Goal: Task Accomplishment & Management: Manage account settings

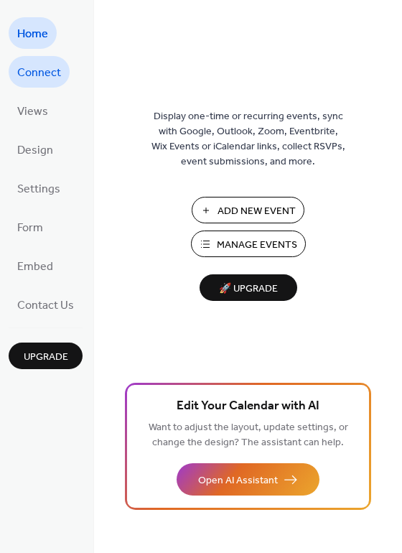
click at [38, 68] on span "Connect" at bounding box center [39, 73] width 44 height 23
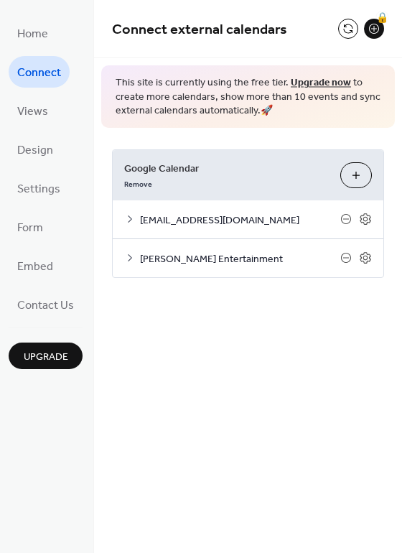
click at [320, 205] on div "[EMAIL_ADDRESS][DOMAIN_NAME]" at bounding box center [248, 219] width 271 height 38
click at [258, 217] on span "[EMAIL_ADDRESS][DOMAIN_NAME]" at bounding box center [240, 219] width 200 height 15
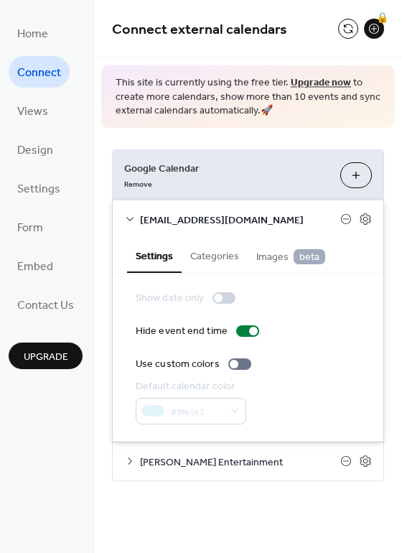
click at [139, 219] on div "[EMAIL_ADDRESS][DOMAIN_NAME]" at bounding box center [248, 219] width 271 height 38
click at [131, 217] on icon at bounding box center [129, 219] width 7 height 4
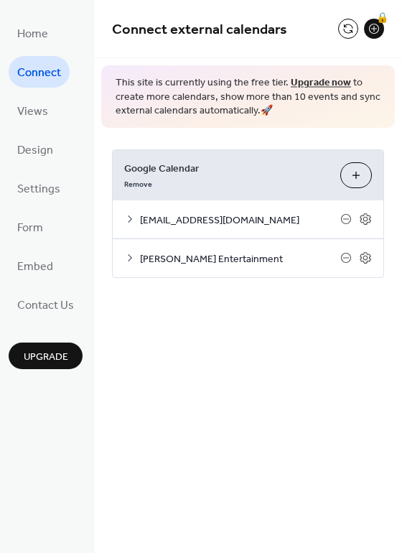
click at [131, 217] on icon at bounding box center [129, 218] width 11 height 11
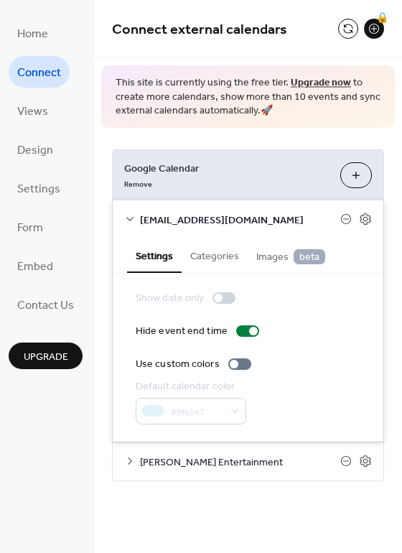
click at [130, 459] on icon at bounding box center [129, 460] width 11 height 11
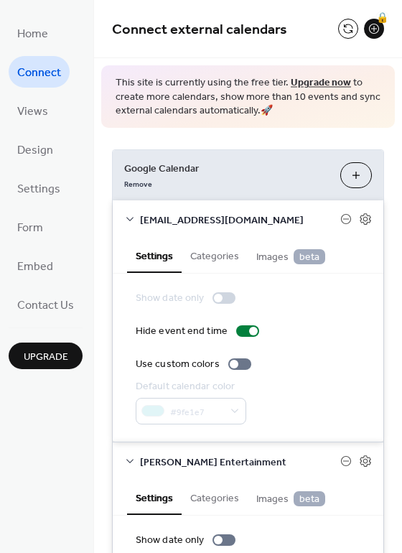
click at [28, 72] on span "Connect" at bounding box center [39, 73] width 44 height 23
click at [342, 30] on button at bounding box center [348, 29] width 20 height 20
click at [339, 24] on button at bounding box center [348, 29] width 20 height 20
click at [342, 27] on button at bounding box center [348, 29] width 20 height 20
click at [134, 216] on icon at bounding box center [129, 218] width 11 height 11
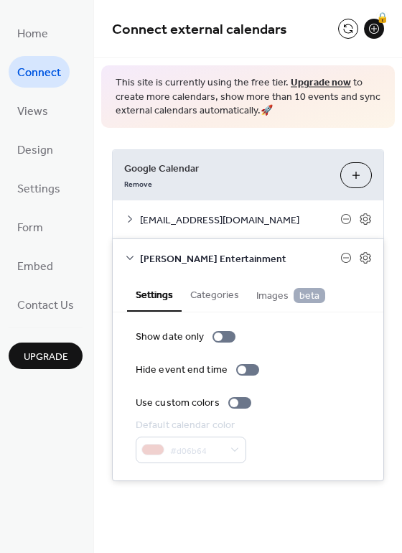
click at [131, 245] on div "[PERSON_NAME] Entertainment" at bounding box center [248, 258] width 271 height 38
click at [130, 261] on icon at bounding box center [129, 257] width 11 height 11
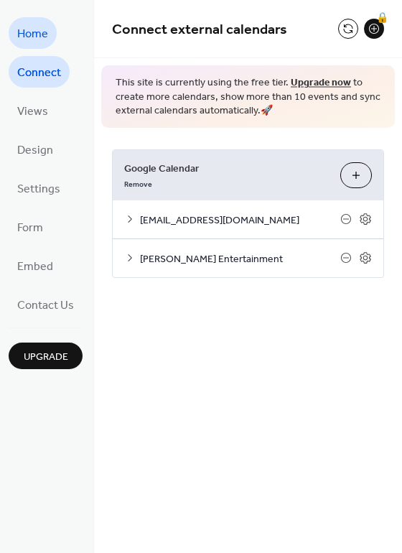
click at [27, 44] on span "Home" at bounding box center [32, 34] width 31 height 23
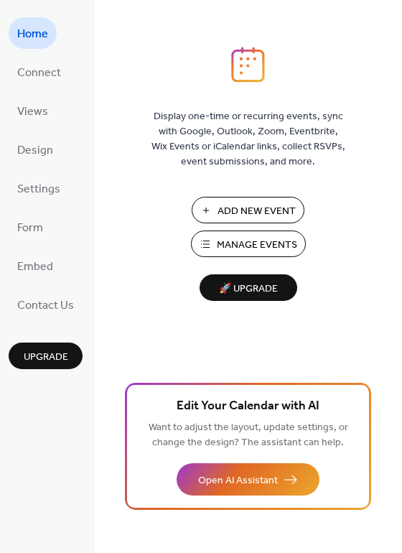
click at [256, 238] on span "Manage Events" at bounding box center [257, 245] width 80 height 15
click at [35, 80] on span "Connect" at bounding box center [39, 73] width 44 height 23
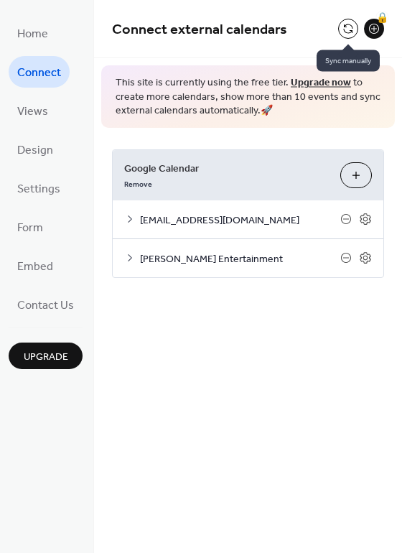
click at [349, 32] on button at bounding box center [348, 29] width 20 height 20
click at [340, 31] on button at bounding box center [348, 29] width 20 height 20
click at [344, 29] on button at bounding box center [348, 29] width 20 height 20
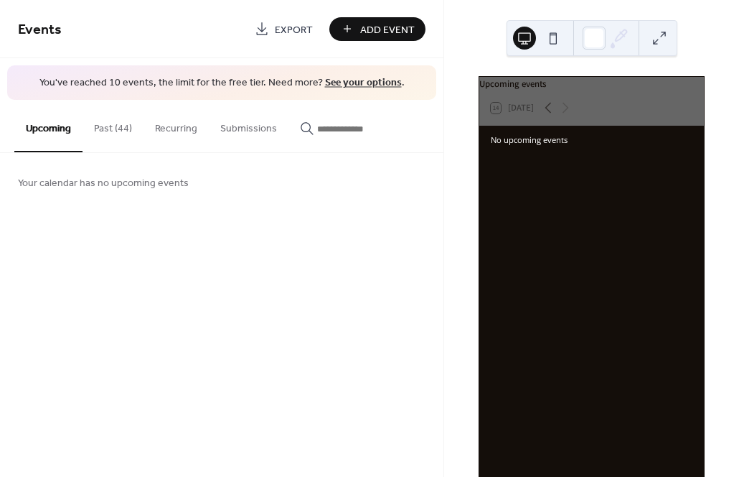
click at [361, 84] on link "See your options" at bounding box center [363, 82] width 77 height 19
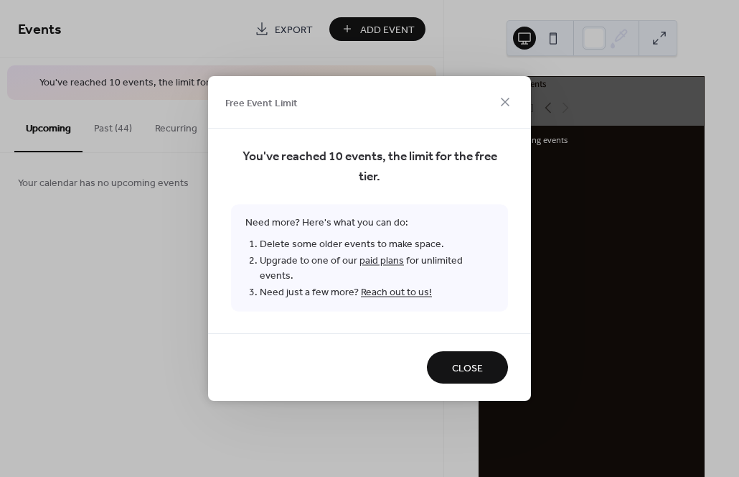
click at [505, 121] on div "Free Event Limit" at bounding box center [369, 102] width 323 height 52
click at [503, 108] on icon at bounding box center [505, 101] width 17 height 17
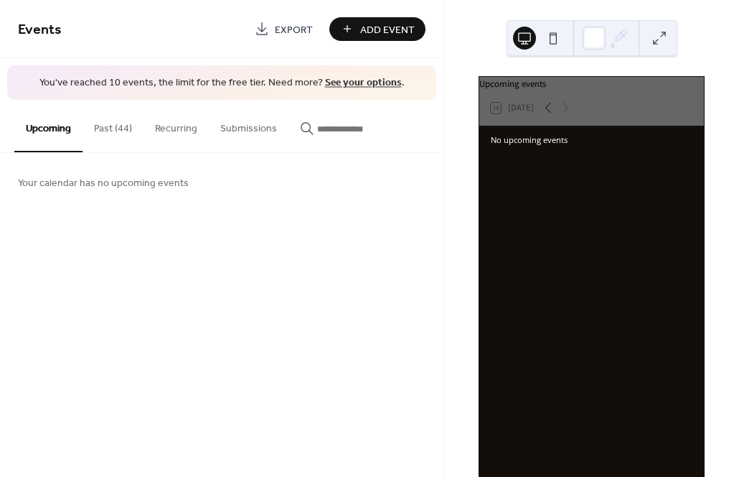
click at [111, 123] on button "Past (44)" at bounding box center [113, 125] width 61 height 51
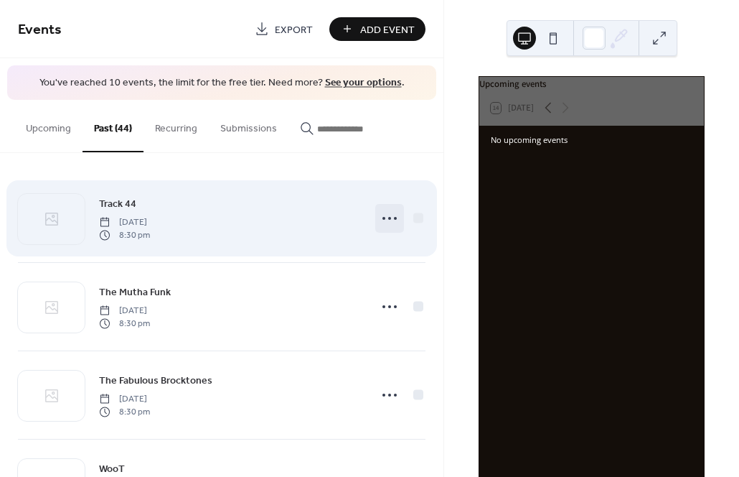
click at [394, 217] on circle at bounding box center [395, 218] width 3 height 3
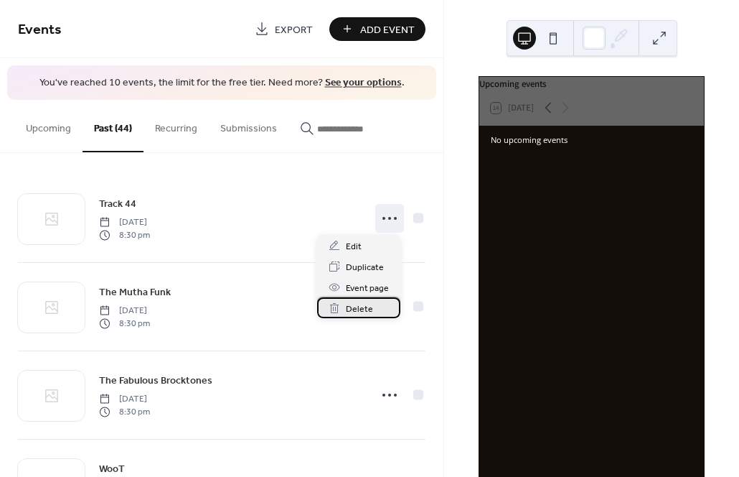
click at [367, 309] on span "Delete" at bounding box center [359, 308] width 27 height 15
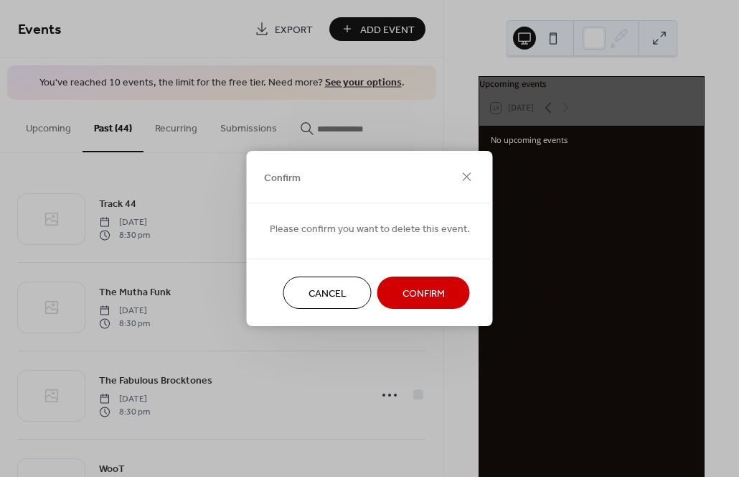
click at [423, 286] on span "Confirm" at bounding box center [424, 293] width 42 height 15
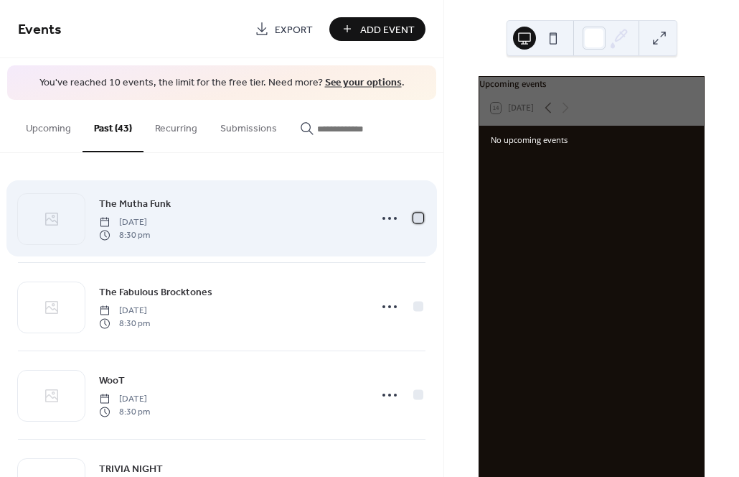
click at [415, 217] on div at bounding box center [418, 217] width 10 height 10
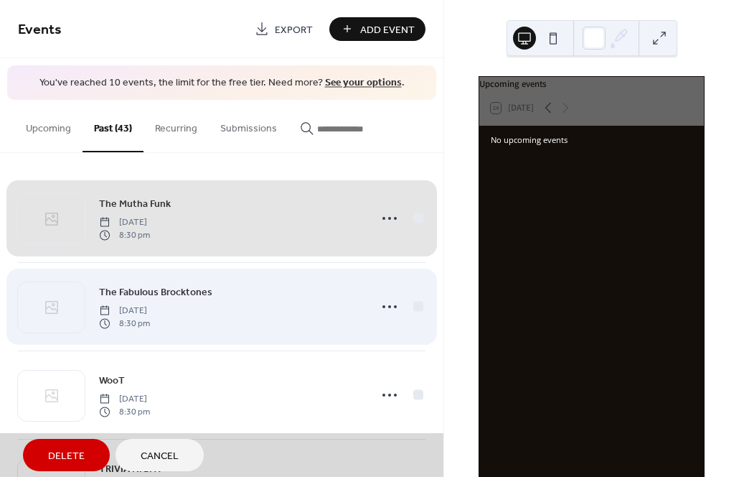
click at [415, 307] on span "The Fabulous Brocktones Saturday, September 7, 2024 8:30 pm" at bounding box center [222, 307] width 408 height 88
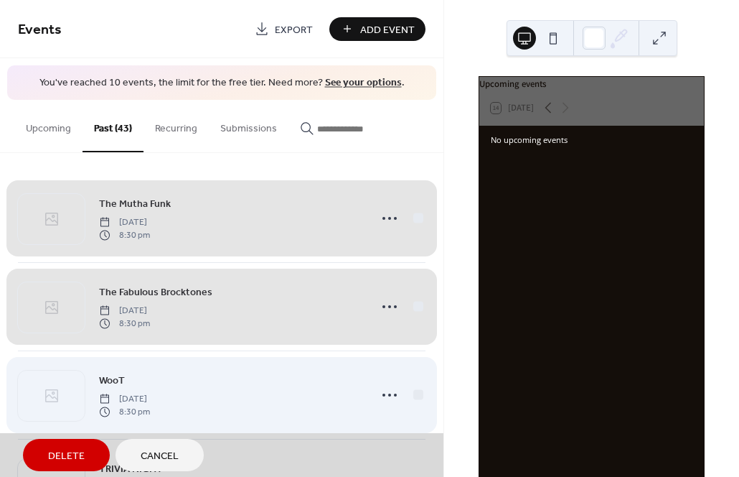
click at [418, 387] on span "WooT Friday, September 6, 2024 8:30 pm" at bounding box center [222, 395] width 408 height 88
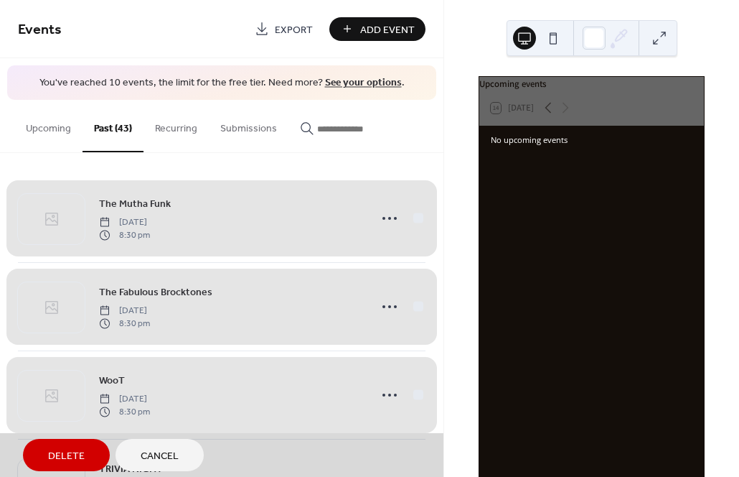
click at [71, 460] on span "Delete" at bounding box center [66, 456] width 37 height 15
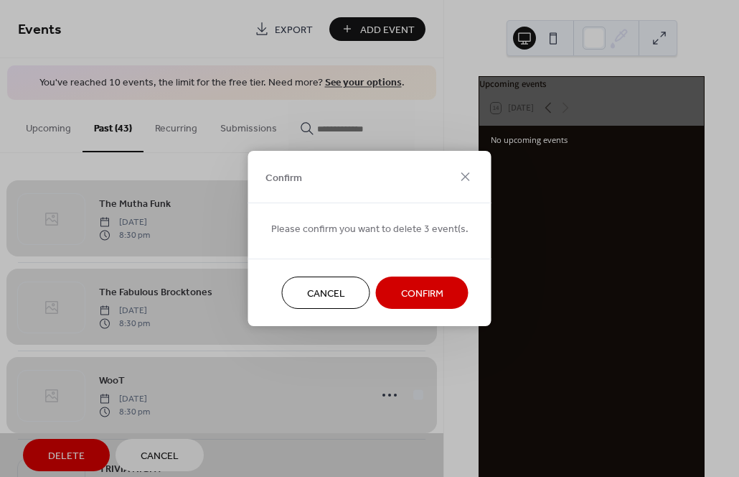
click at [434, 296] on span "Confirm" at bounding box center [422, 293] width 42 height 15
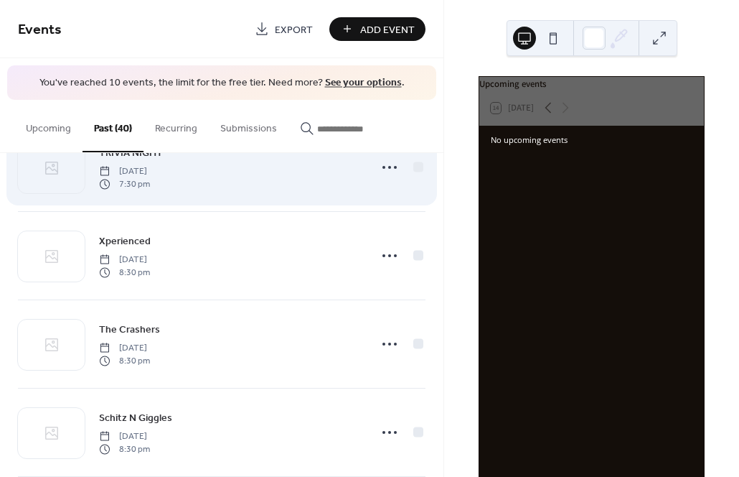
scroll to position [40, 0]
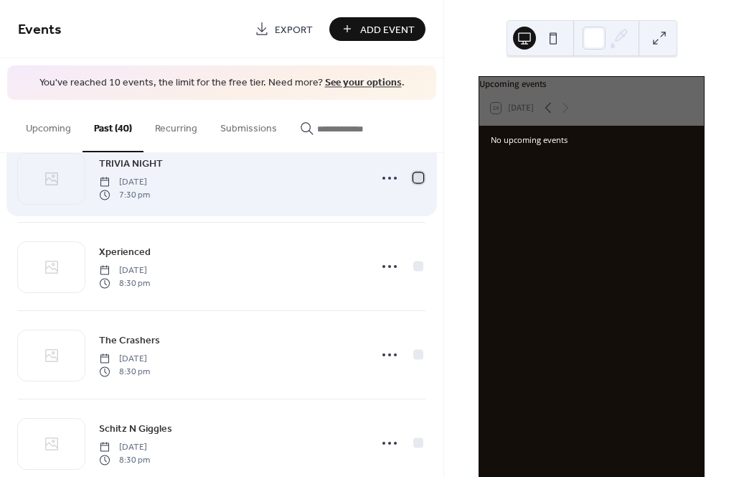
click at [416, 175] on div at bounding box center [418, 177] width 10 height 10
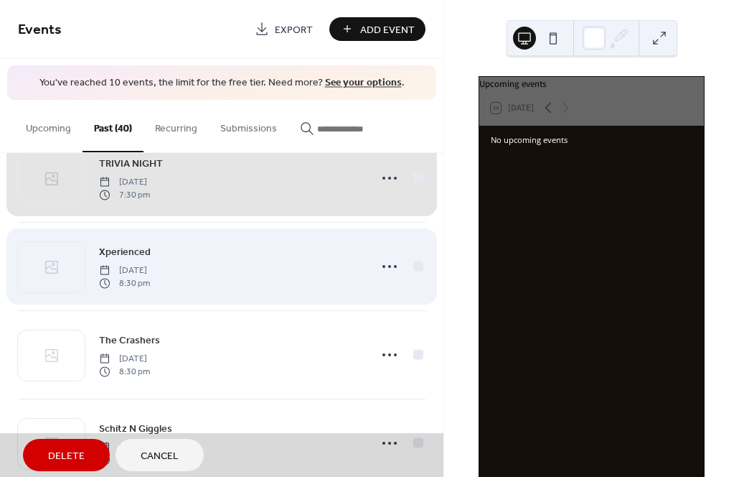
click at [416, 263] on span "Xperienced Saturday, August 31, 2024 8:30 pm" at bounding box center [222, 266] width 408 height 88
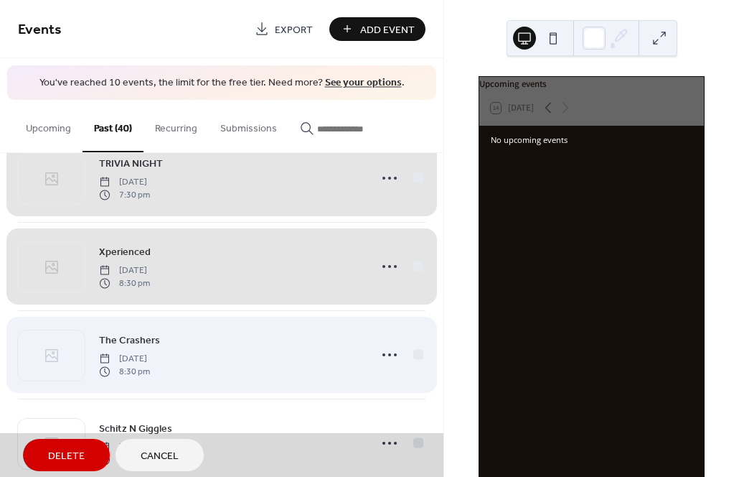
click at [416, 355] on span "The Crashers Friday, August 30, 2024 8:30 pm" at bounding box center [222, 355] width 408 height 88
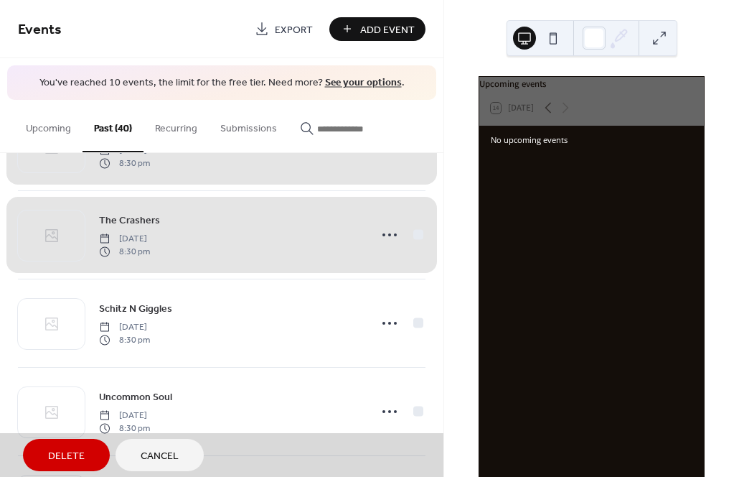
scroll to position [174, 0]
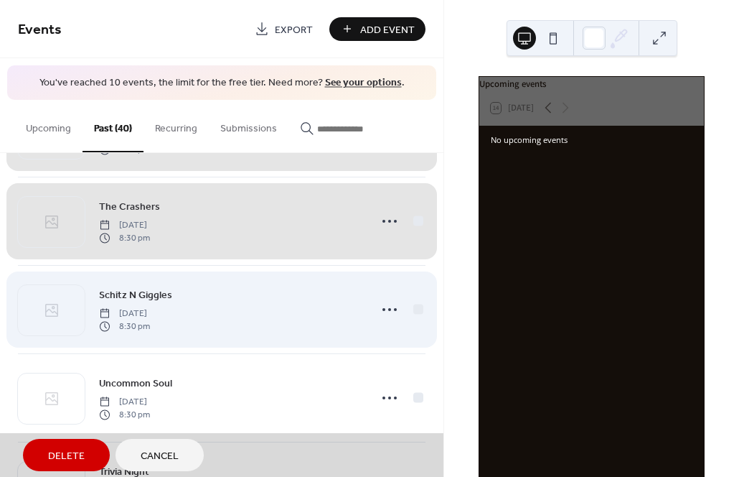
click at [414, 311] on span "Schitz N Giggles Saturday, August 24, 2024 8:30 pm" at bounding box center [222, 310] width 408 height 88
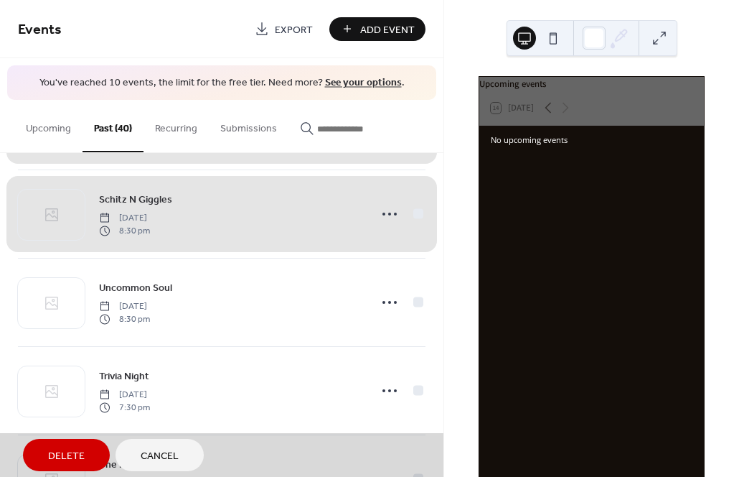
scroll to position [276, 0]
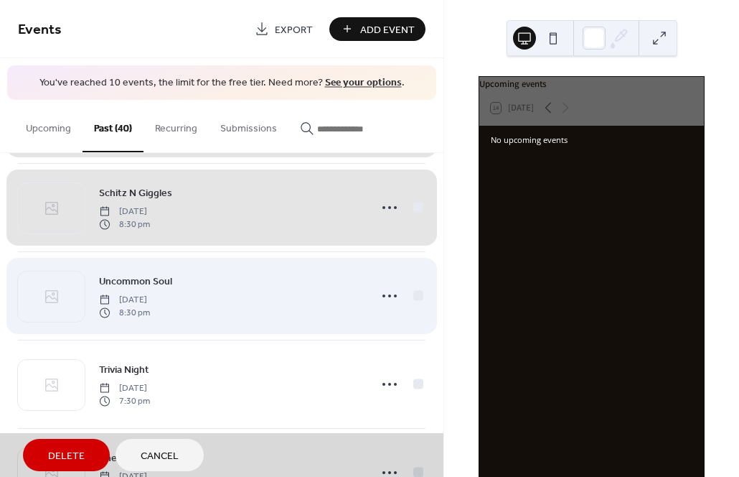
click at [413, 295] on span "Uncommon Soul Friday, August 23, 2024 8:30 pm" at bounding box center [222, 296] width 408 height 88
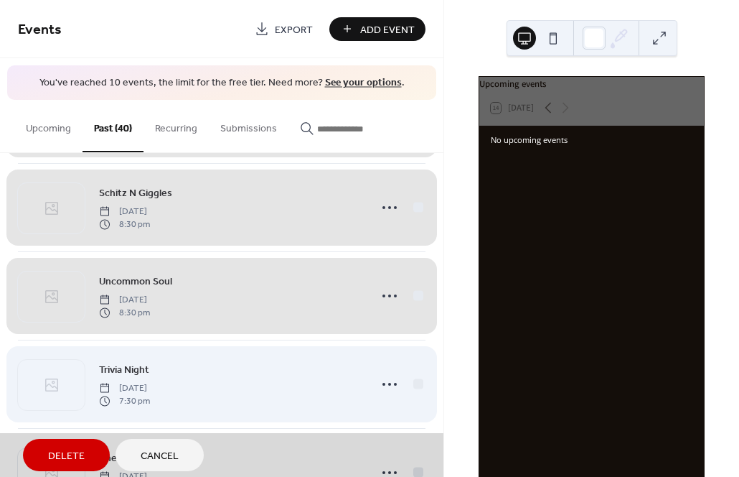
click at [415, 386] on span "Trivia Night Wednesday, August 21, 2024 7:30 pm" at bounding box center [222, 384] width 408 height 88
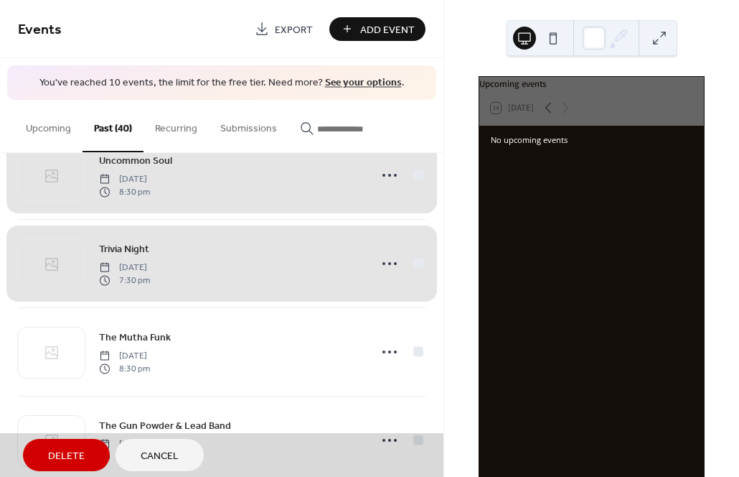
scroll to position [414, 0]
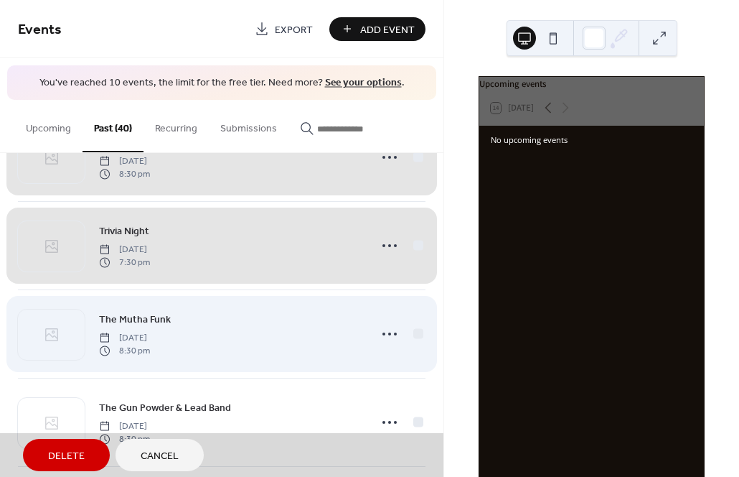
click at [412, 337] on span "The Mutha Funk Saturday, August 17, 2024 8:30 pm" at bounding box center [222, 334] width 408 height 88
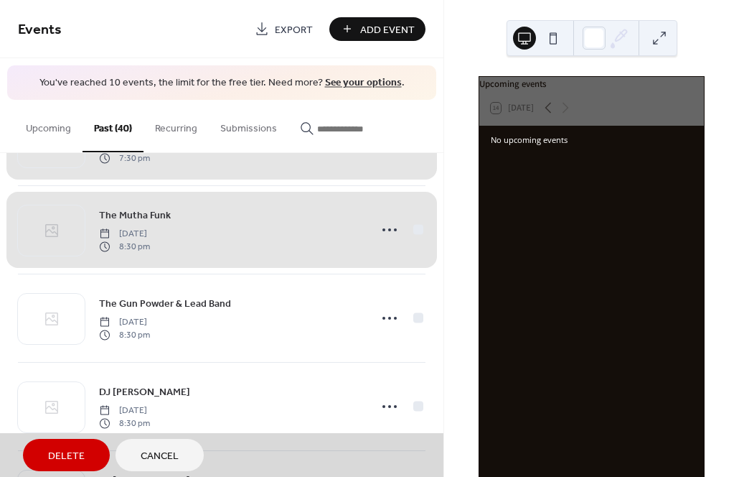
scroll to position [523, 0]
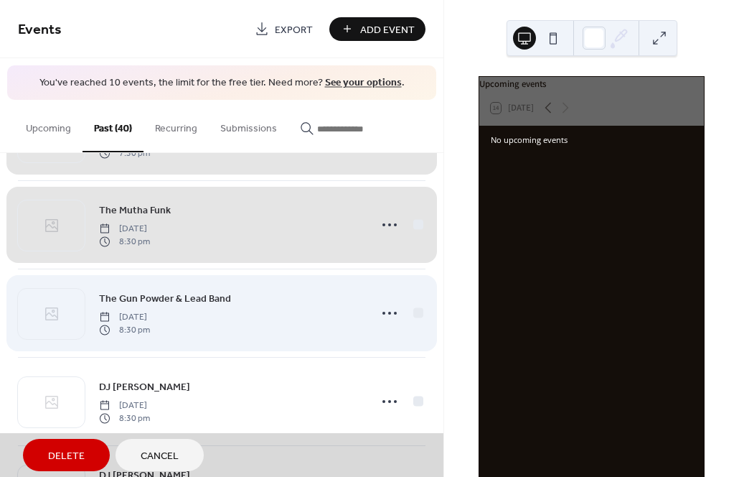
click at [416, 310] on span "The Gun Powder & Lead Band Friday, August 16, 2024 8:30 pm" at bounding box center [222, 313] width 408 height 88
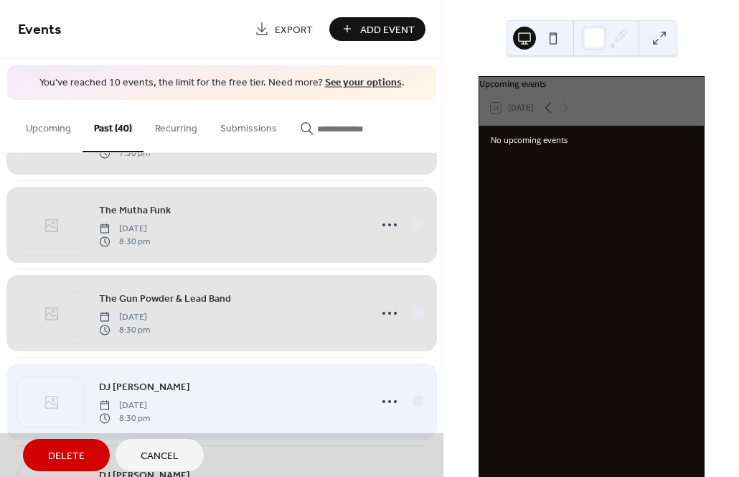
click at [417, 398] on span "DJ Phil Sunday, August 11, 2024 8:30 pm" at bounding box center [222, 401] width 408 height 88
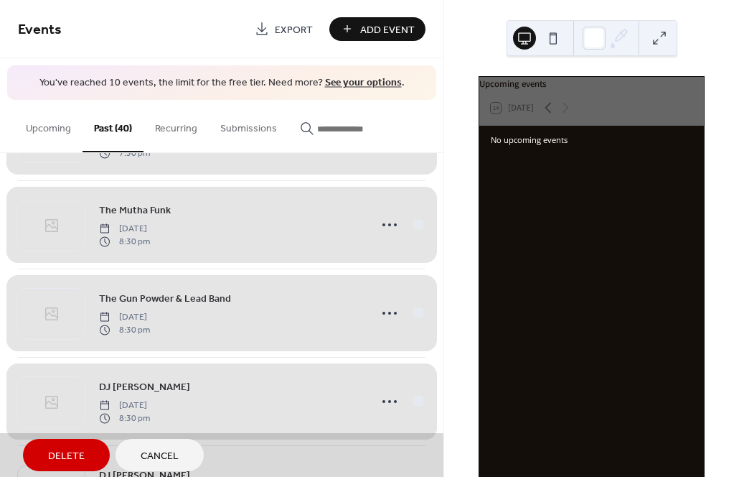
click at [67, 459] on span "Delete" at bounding box center [66, 456] width 37 height 15
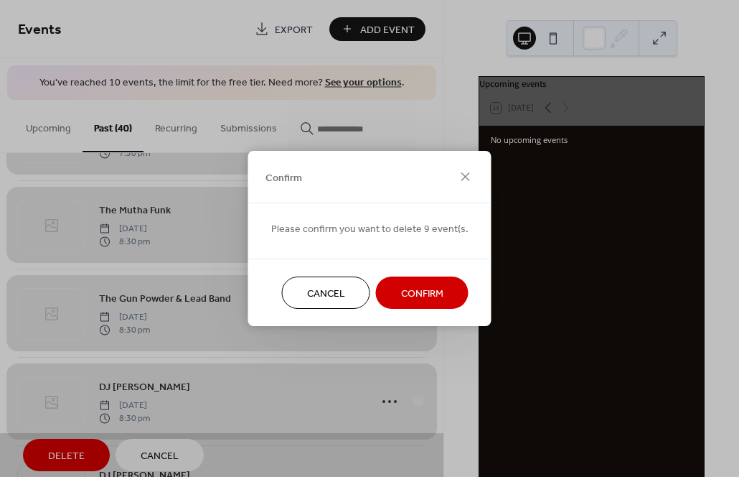
click at [416, 296] on span "Confirm" at bounding box center [422, 293] width 42 height 15
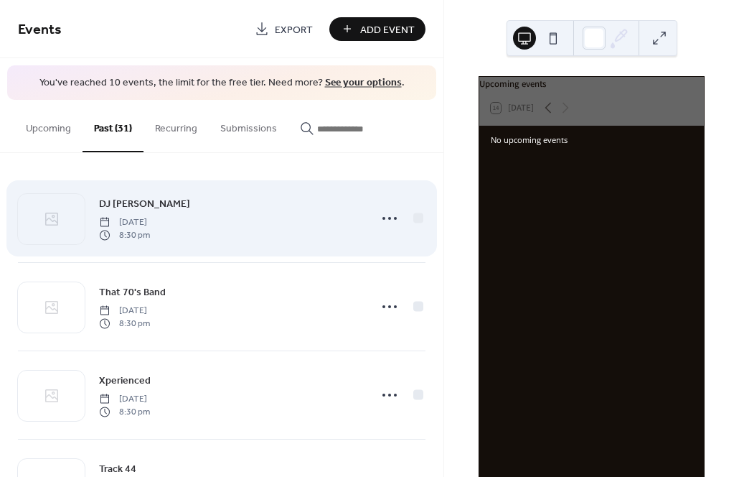
scroll to position [0, 0]
click at [413, 215] on div at bounding box center [418, 217] width 10 height 10
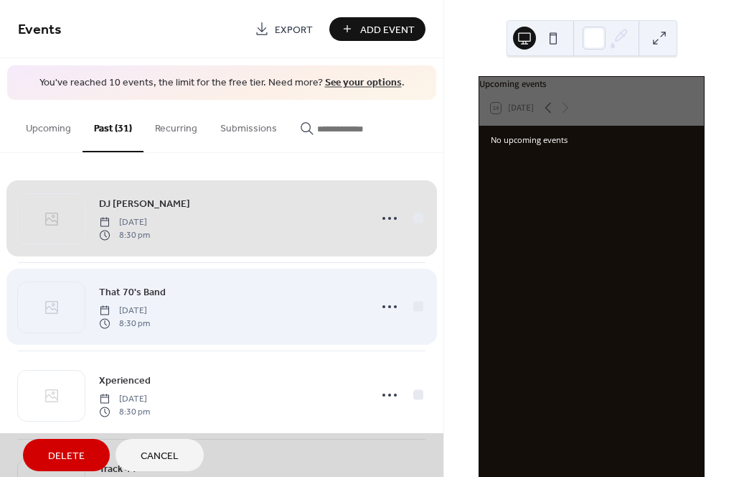
click at [413, 304] on span "That 70's Band Friday, July 26, 2024 8:30 pm" at bounding box center [222, 307] width 408 height 88
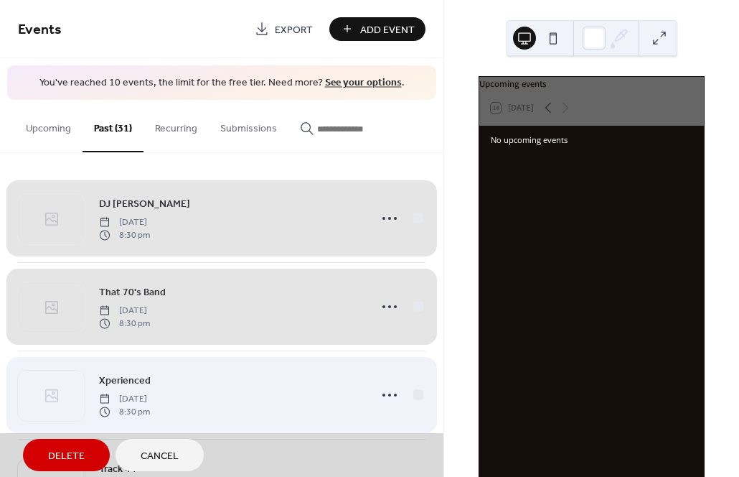
click at [412, 398] on span "Xperienced Friday, July 19, 2024 8:30 pm" at bounding box center [222, 395] width 408 height 88
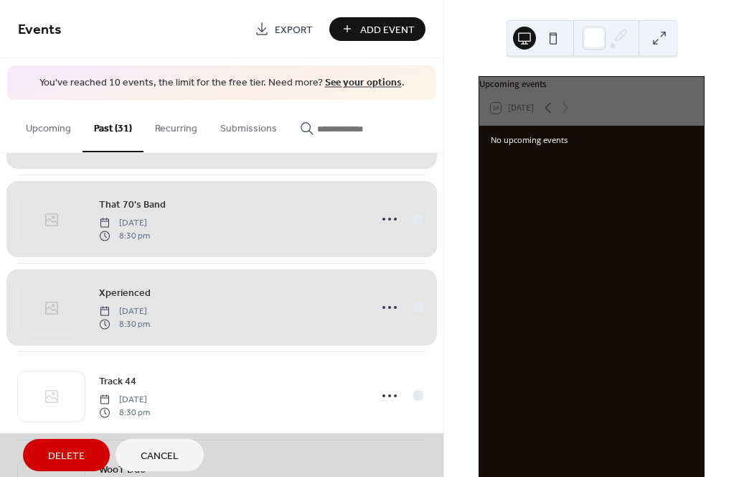
scroll to position [92, 0]
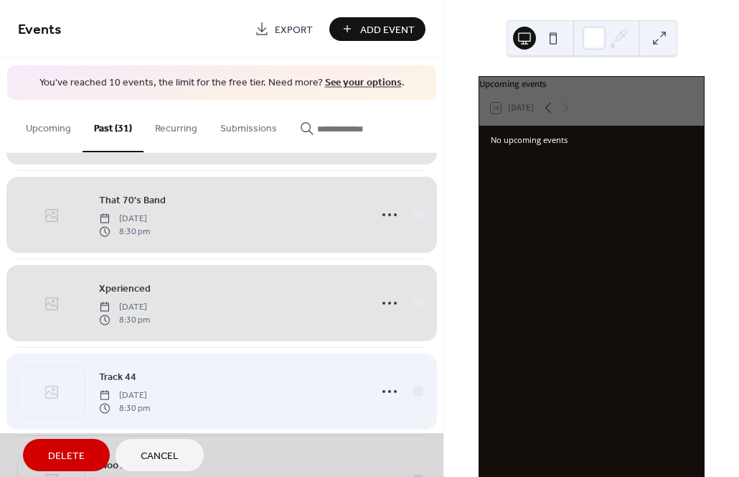
click at [416, 393] on span "Track 44 Saturday, July 13, 2024 8:30 pm" at bounding box center [222, 391] width 408 height 88
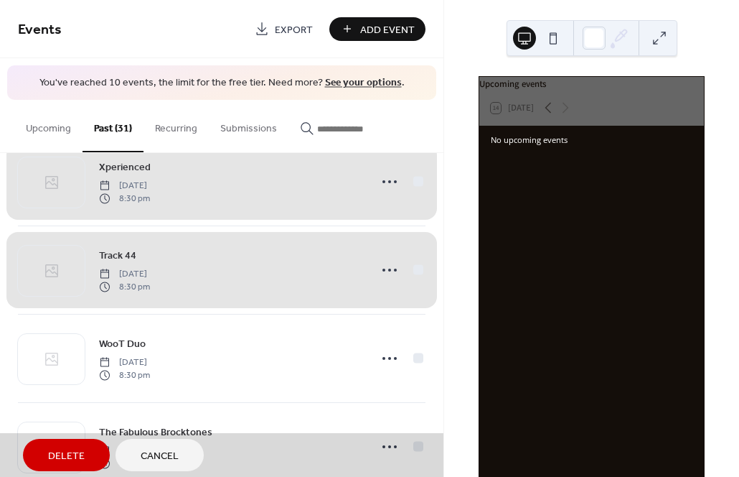
scroll to position [228, 0]
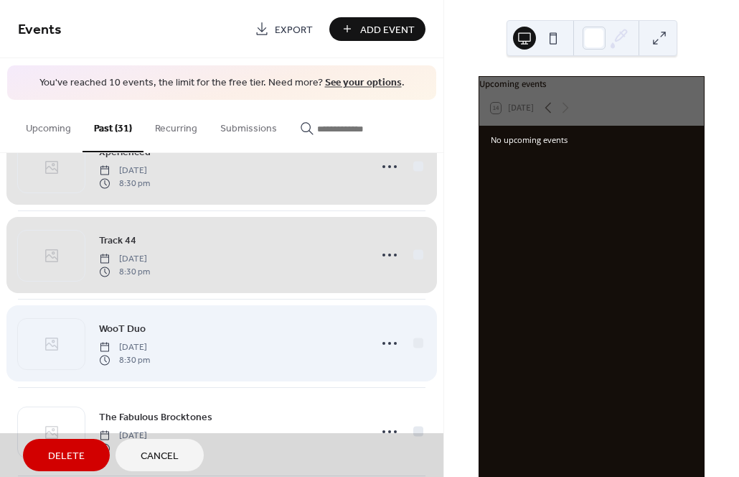
click at [411, 340] on span "WooT Duo Friday, July 12, 2024 8:30 pm" at bounding box center [222, 343] width 408 height 88
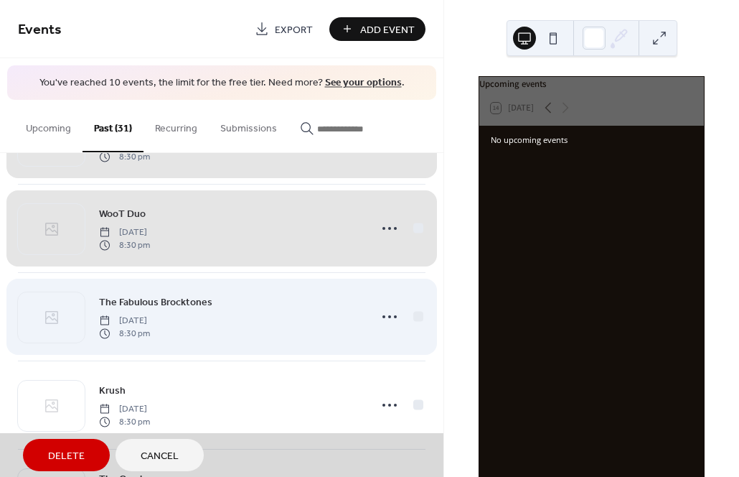
click at [411, 312] on span "The Fabulous Brocktones Saturday, July 6, 2024 8:30 pm" at bounding box center [222, 317] width 408 height 88
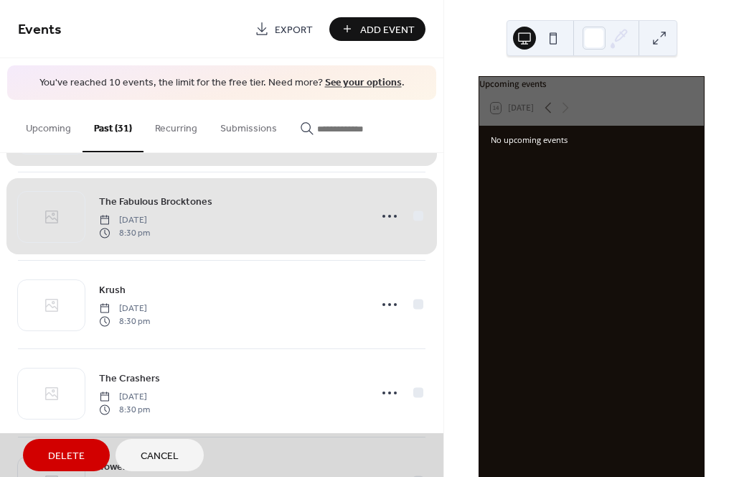
scroll to position [447, 0]
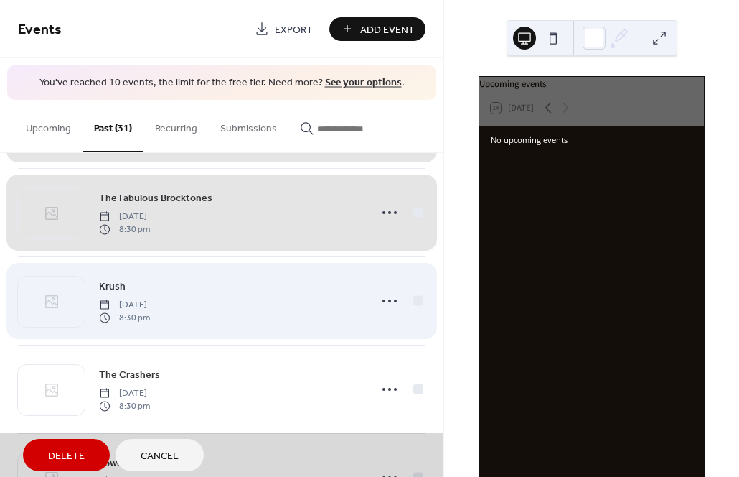
click at [416, 292] on span "Krush Saturday, June 29, 2024 8:30 pm" at bounding box center [222, 301] width 408 height 88
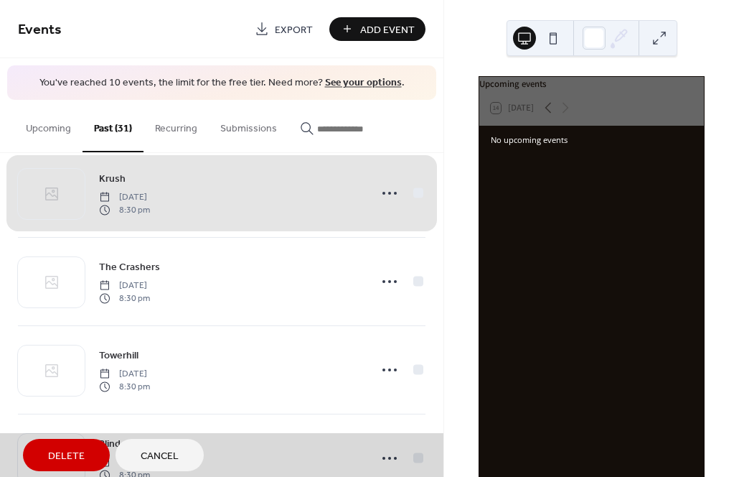
scroll to position [559, 0]
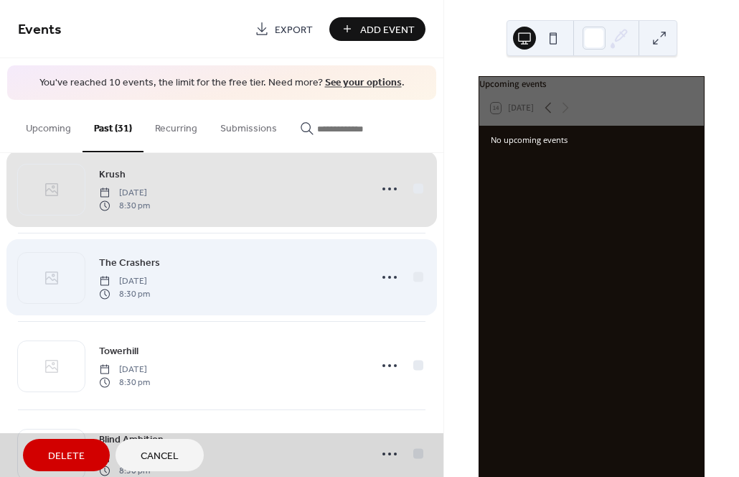
click at [413, 273] on span "The Crashers Friday, June 28, 2024 8:30 pm" at bounding box center [222, 277] width 408 height 88
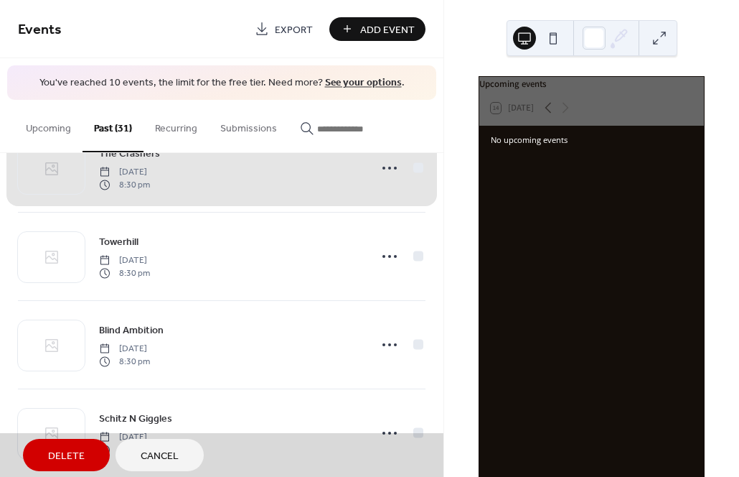
scroll to position [671, 0]
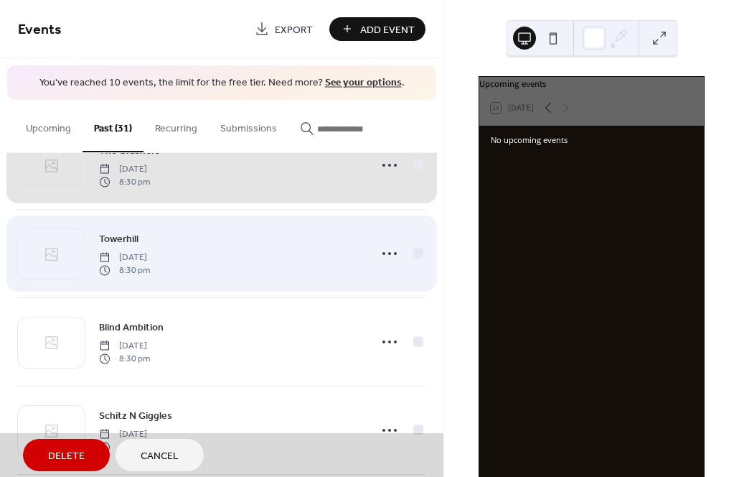
click at [416, 249] on span "Towerhill Saturday, June 22, 2024 8:30 pm" at bounding box center [222, 254] width 408 height 88
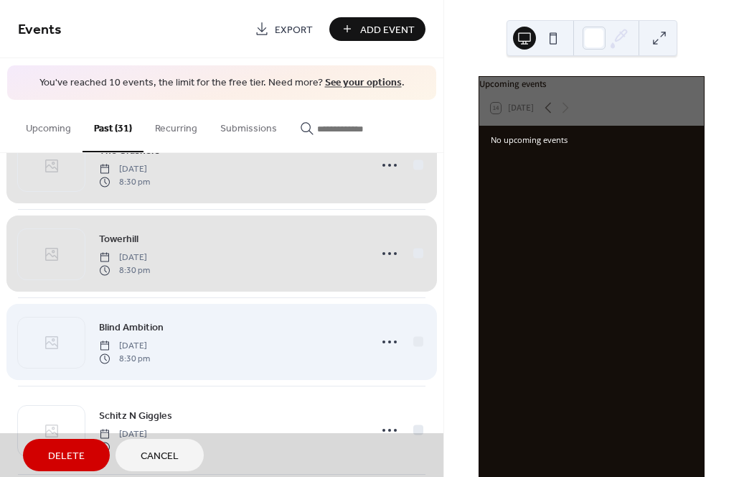
click at [416, 338] on span "Blind Ambition Friday, June 21, 2024 8:30 pm" at bounding box center [222, 342] width 408 height 88
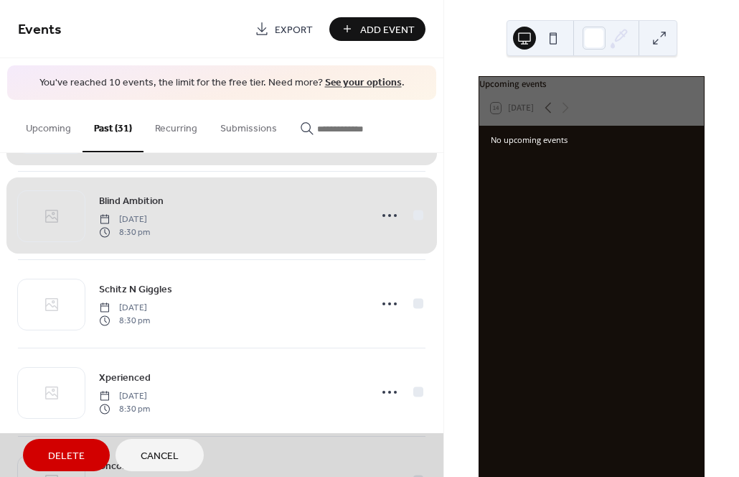
scroll to position [808, 0]
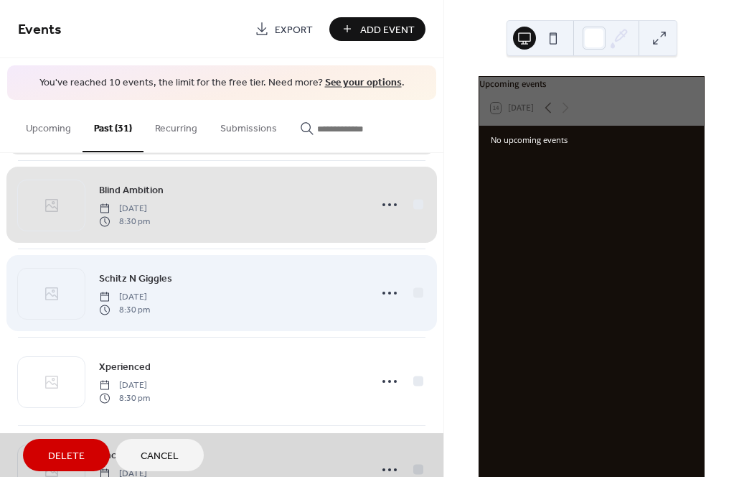
click at [417, 293] on span "Schitz N Giggles Saturday, June 15, 2024 8:30 pm" at bounding box center [222, 293] width 408 height 88
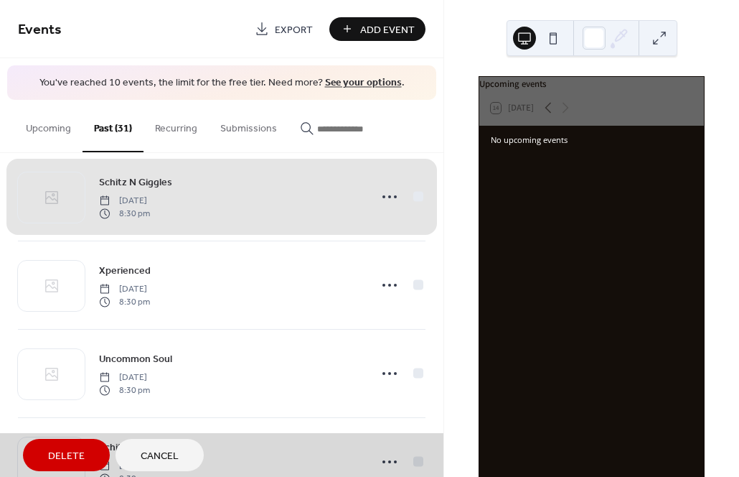
scroll to position [906, 0]
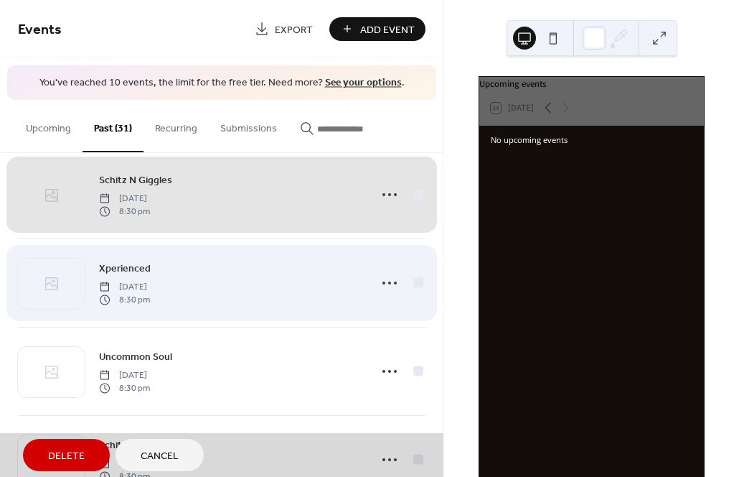
click at [413, 284] on span "Xperienced Friday, June 14, 2024 8:30 pm" at bounding box center [222, 283] width 408 height 88
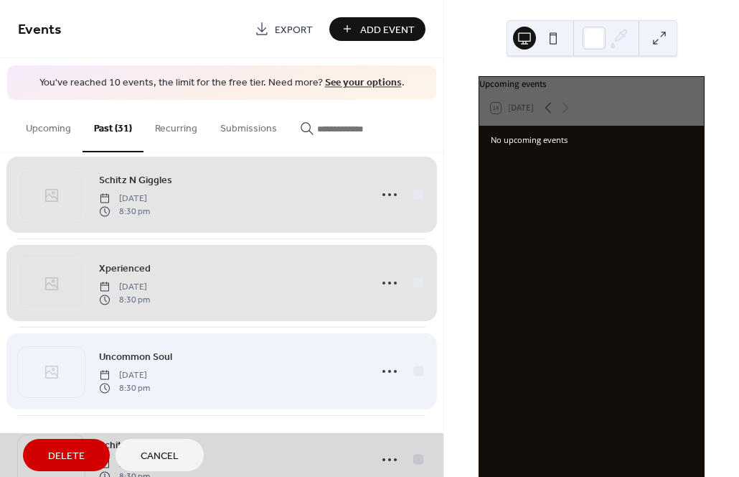
click at [414, 369] on span "Uncommon Soul Friday, May 31, 2024 8:30 pm" at bounding box center [222, 371] width 408 height 88
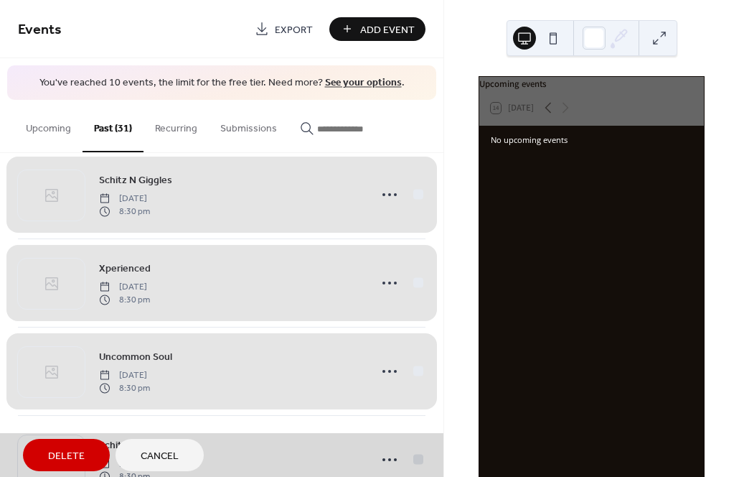
click at [78, 459] on span "Delete" at bounding box center [66, 456] width 37 height 15
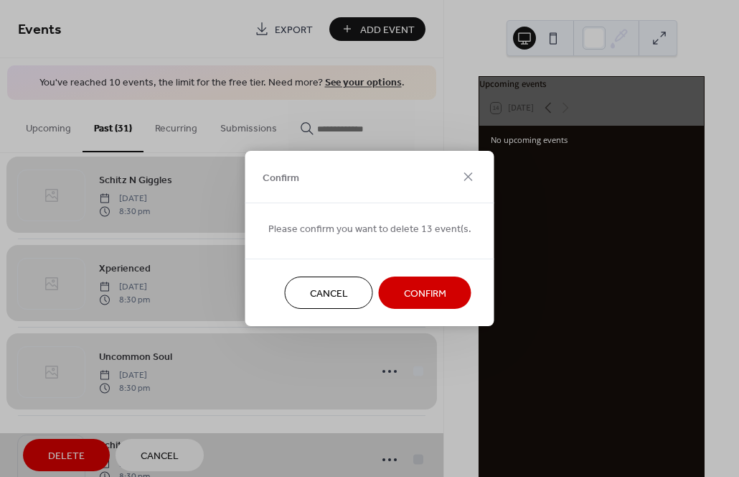
click at [421, 289] on span "Confirm" at bounding box center [425, 293] width 42 height 15
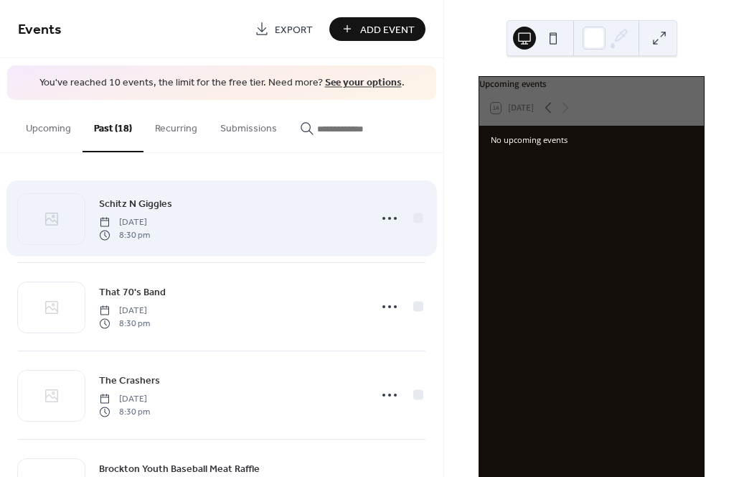
scroll to position [0, 0]
click at [414, 220] on div at bounding box center [418, 217] width 10 height 10
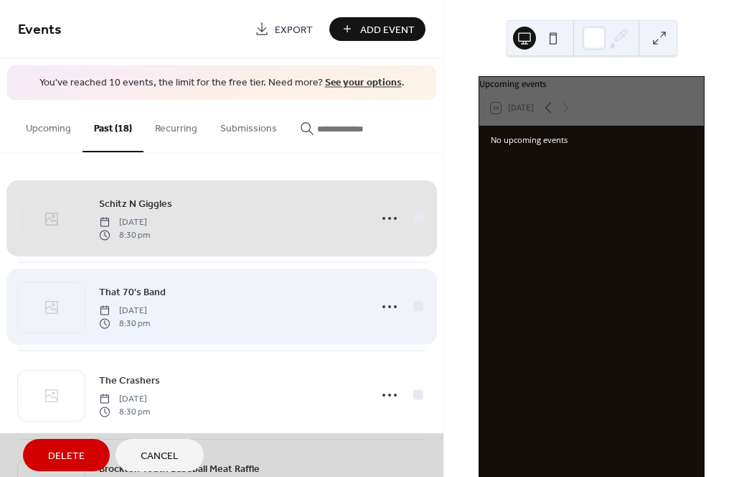
click at [413, 304] on span "That 70's Band Friday, May 24, 2024 8:30 pm" at bounding box center [222, 307] width 408 height 88
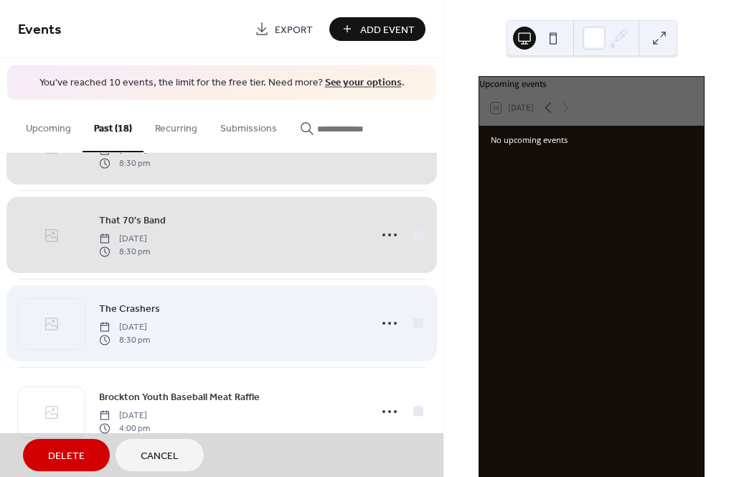
scroll to position [71, 0]
click at [418, 327] on span "The Crashers Saturday, May 18, 2024 8:30 pm" at bounding box center [222, 324] width 408 height 88
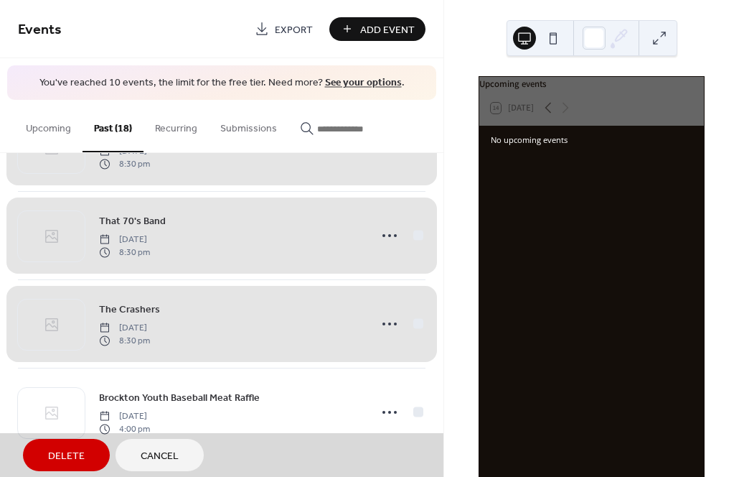
click at [53, 455] on span "Delete" at bounding box center [66, 456] width 37 height 15
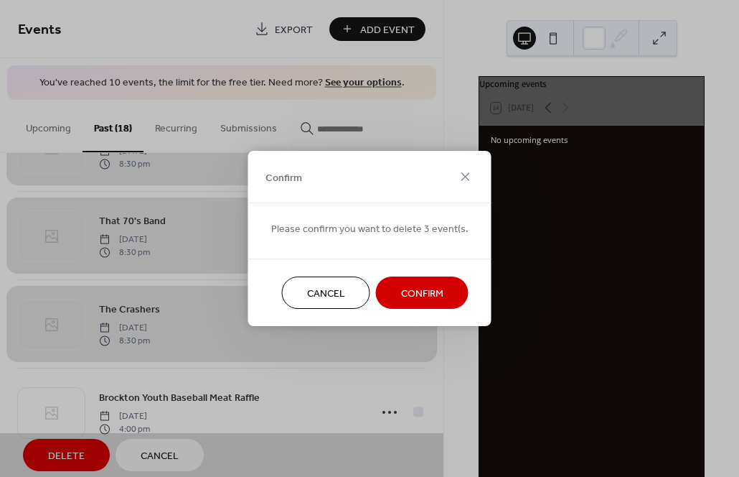
click at [420, 291] on span "Confirm" at bounding box center [422, 293] width 42 height 15
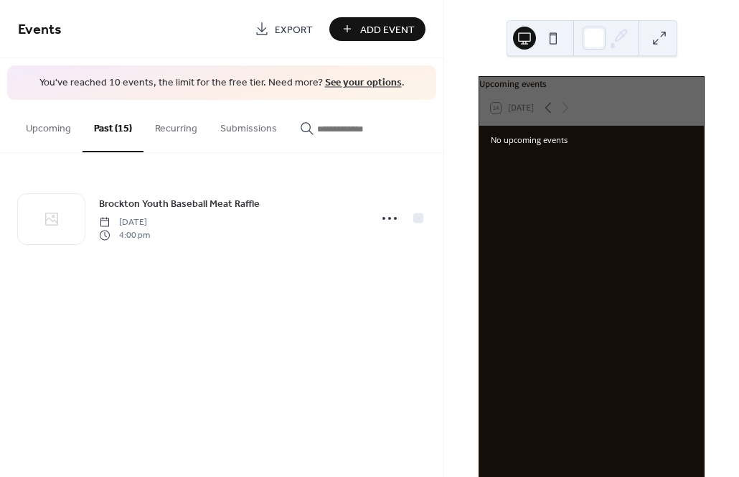
scroll to position [0, 0]
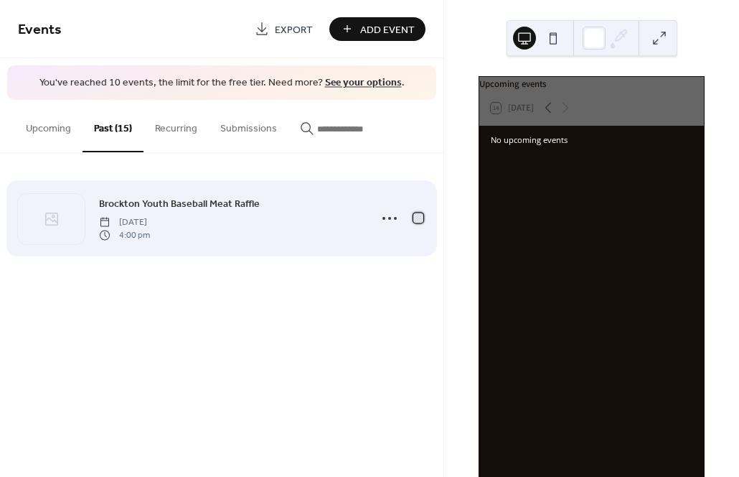
click at [419, 217] on div at bounding box center [418, 217] width 10 height 10
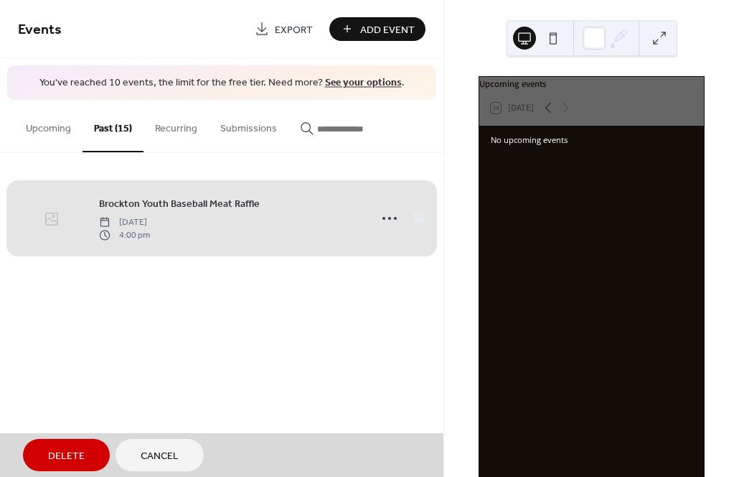
click at [76, 450] on span "Delete" at bounding box center [66, 456] width 37 height 15
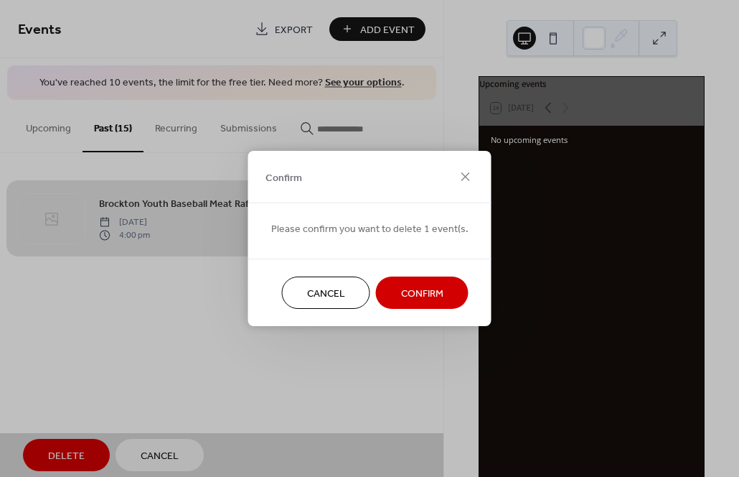
click at [403, 289] on span "Confirm" at bounding box center [422, 293] width 42 height 15
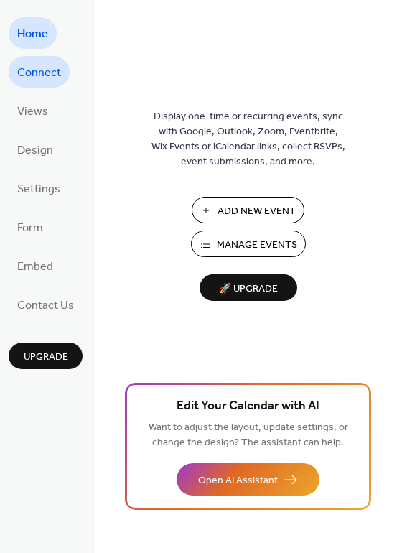
click at [32, 82] on span "Connect" at bounding box center [39, 73] width 44 height 23
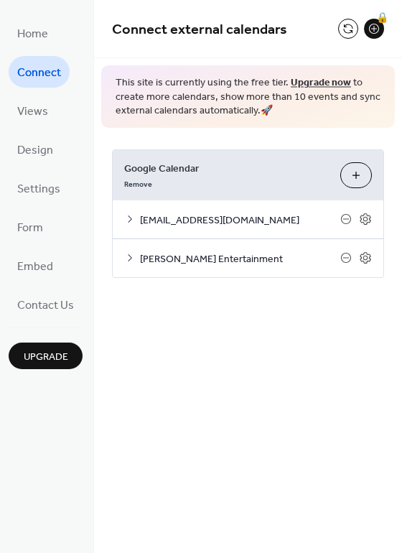
click at [134, 221] on icon at bounding box center [129, 218] width 11 height 11
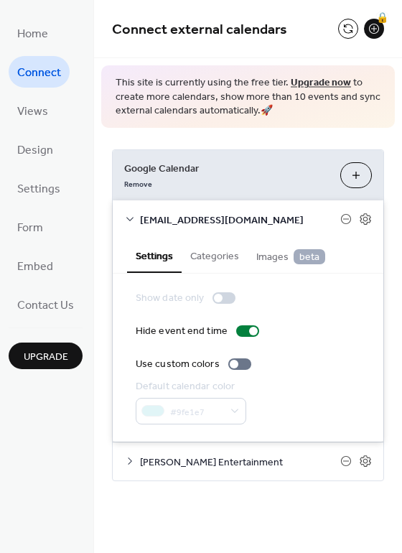
click at [134, 222] on icon at bounding box center [129, 218] width 11 height 11
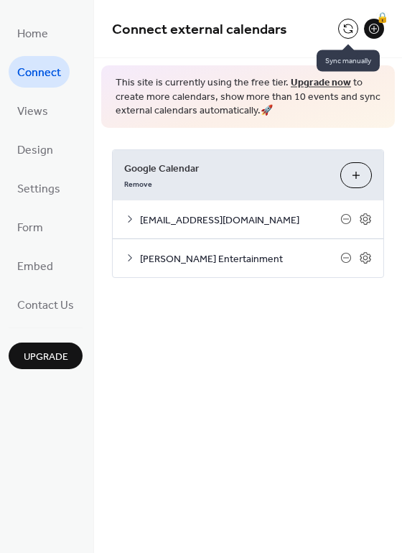
click at [347, 33] on button at bounding box center [348, 29] width 20 height 20
click at [347, 26] on button at bounding box center [348, 29] width 20 height 20
click at [347, 27] on button at bounding box center [348, 29] width 20 height 20
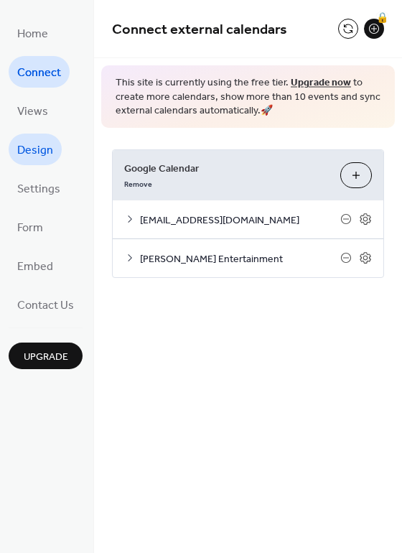
click at [38, 154] on span "Design" at bounding box center [35, 150] width 36 height 23
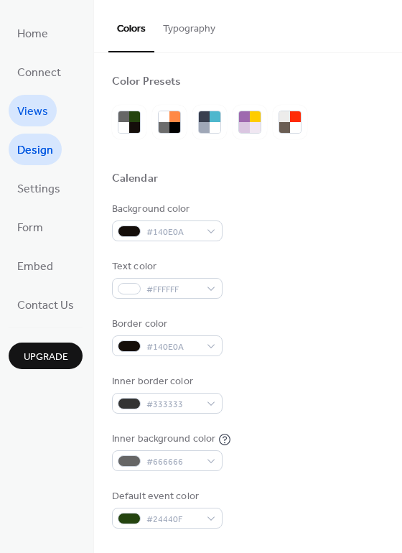
click at [30, 105] on span "Views" at bounding box center [32, 111] width 31 height 23
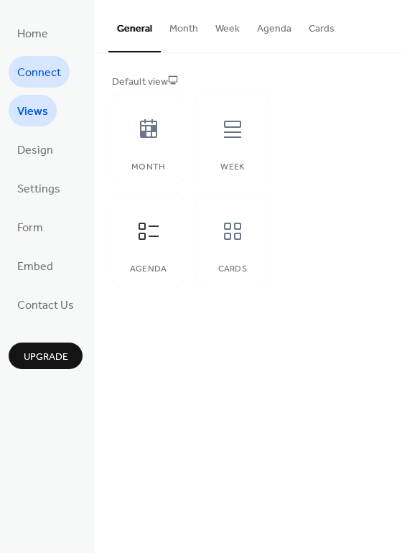
click at [37, 63] on span "Connect" at bounding box center [39, 73] width 44 height 23
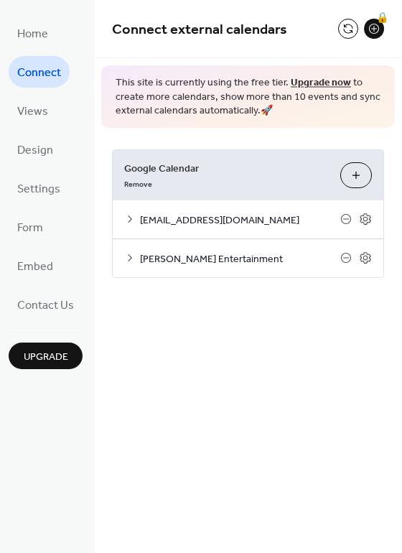
click at [353, 164] on button "Choose Calendars" at bounding box center [356, 175] width 32 height 26
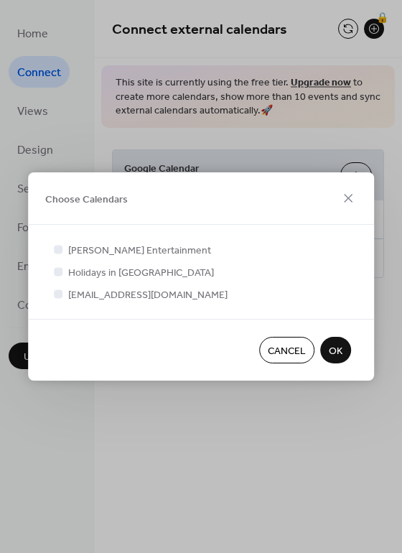
click at [337, 355] on span "OK" at bounding box center [336, 351] width 14 height 15
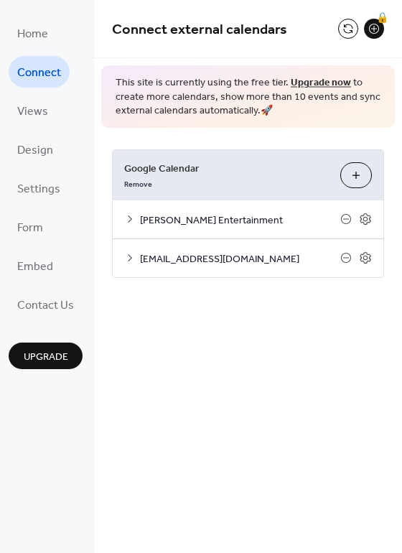
click at [367, 174] on button "Choose Calendars" at bounding box center [356, 175] width 32 height 26
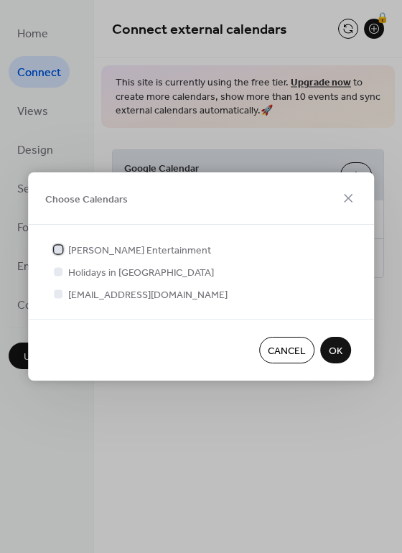
click at [59, 247] on icon at bounding box center [58, 249] width 6 height 6
click at [57, 301] on label "arie.doyles@gmail.com" at bounding box center [139, 293] width 177 height 15
click at [351, 357] on div "Cancel OK" at bounding box center [201, 350] width 346 height 62
click at [350, 357] on div "Cancel OK" at bounding box center [201, 350] width 346 height 62
click at [337, 349] on span "OK" at bounding box center [336, 351] width 14 height 15
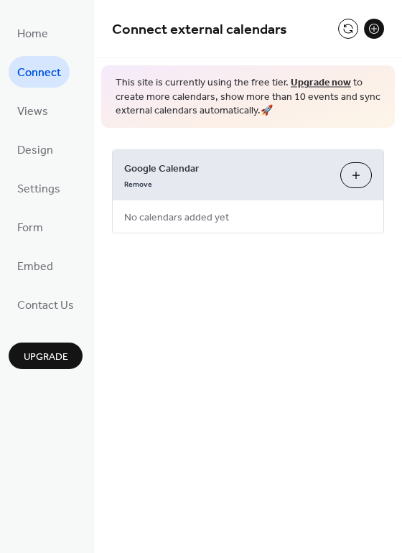
click at [355, 169] on button "Choose Calendars" at bounding box center [356, 175] width 32 height 26
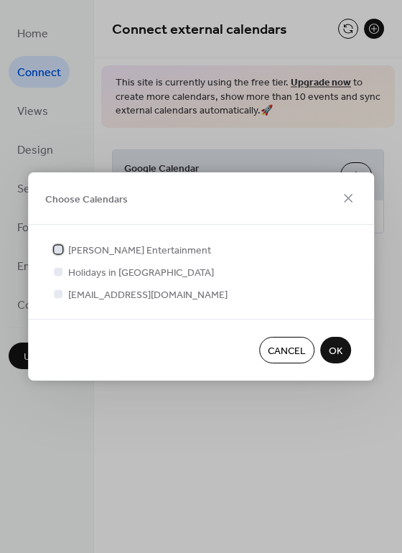
click at [60, 249] on div at bounding box center [58, 249] width 9 height 9
click at [62, 296] on div at bounding box center [58, 293] width 9 height 9
click at [55, 291] on div at bounding box center [58, 293] width 9 height 9
click at [62, 293] on div at bounding box center [58, 293] width 9 height 9
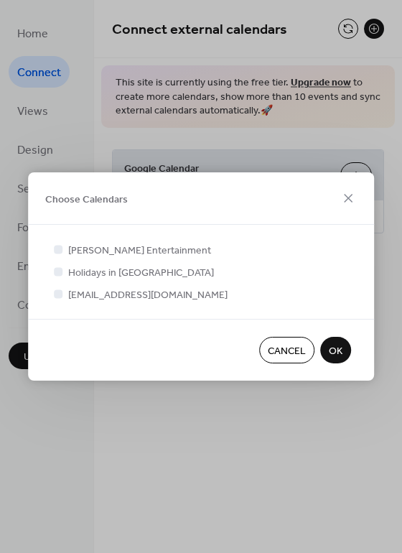
click at [62, 293] on div at bounding box center [58, 293] width 9 height 9
click at [60, 248] on icon at bounding box center [58, 249] width 6 height 6
click at [58, 296] on div at bounding box center [58, 293] width 9 height 9
click at [334, 350] on span "OK" at bounding box center [336, 351] width 14 height 15
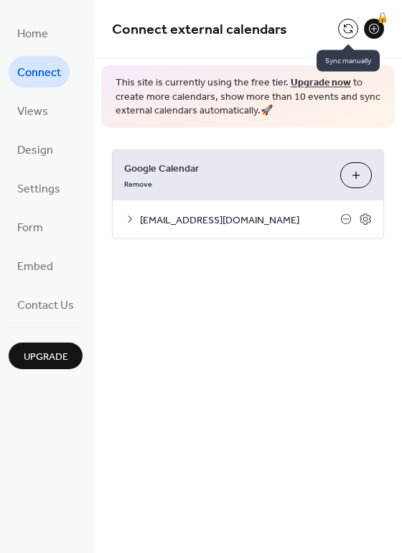
click at [351, 22] on button at bounding box center [348, 29] width 20 height 20
click at [342, 27] on button at bounding box center [348, 29] width 20 height 20
click at [345, 28] on button at bounding box center [348, 29] width 20 height 20
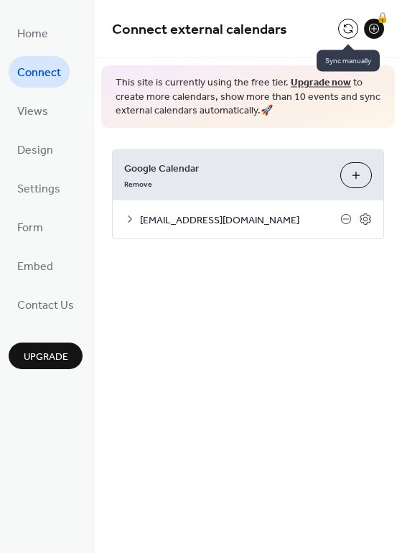
click at [345, 28] on button at bounding box center [348, 29] width 20 height 20
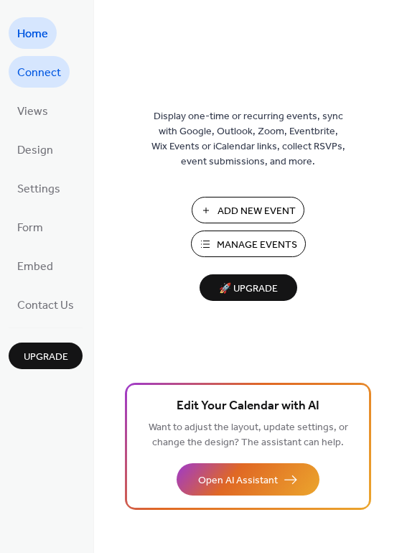
click at [38, 84] on span "Connect" at bounding box center [39, 73] width 44 height 23
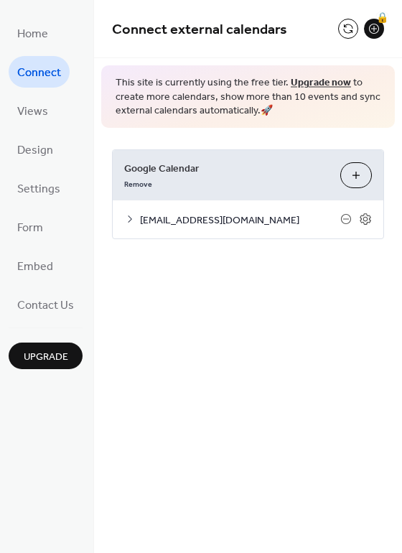
click at [352, 32] on button at bounding box center [348, 29] width 20 height 20
click at [339, 29] on button at bounding box center [348, 29] width 20 height 20
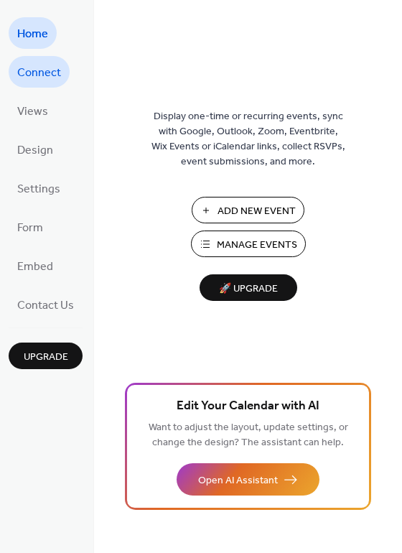
click at [39, 78] on span "Connect" at bounding box center [39, 73] width 44 height 23
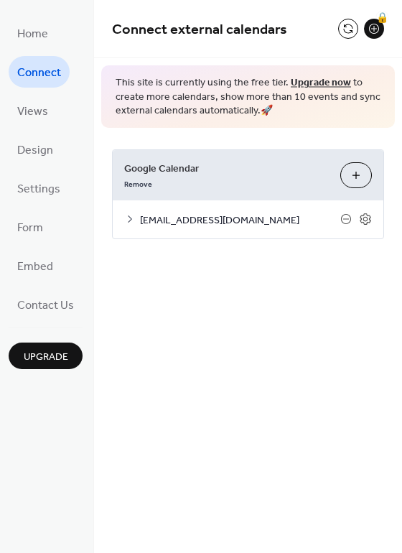
click at [309, 82] on link "Upgrade now" at bounding box center [321, 82] width 60 height 19
click at [337, 27] on span "Connect external calendars" at bounding box center [225, 30] width 226 height 29
click at [343, 22] on button at bounding box center [348, 29] width 20 height 20
click at [45, 36] on span "Home" at bounding box center [32, 34] width 31 height 23
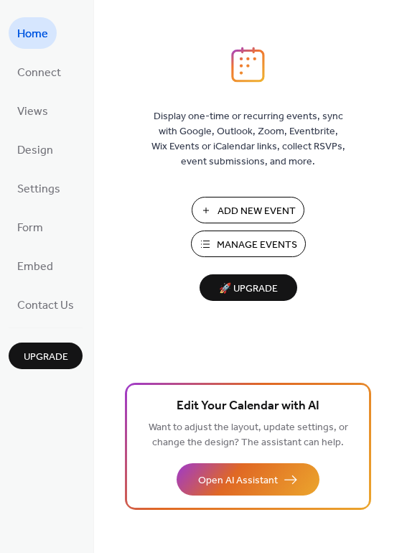
click at [228, 246] on span "Manage Events" at bounding box center [257, 245] width 80 height 15
click at [15, 64] on link "Connect" at bounding box center [39, 72] width 61 height 32
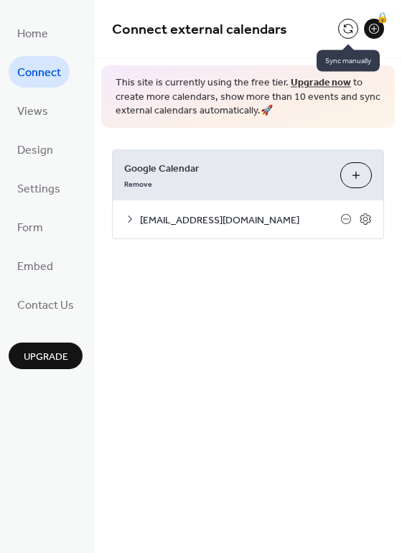
click at [346, 22] on button at bounding box center [348, 29] width 20 height 20
click at [340, 31] on button at bounding box center [348, 29] width 20 height 20
click at [342, 31] on button at bounding box center [348, 29] width 20 height 20
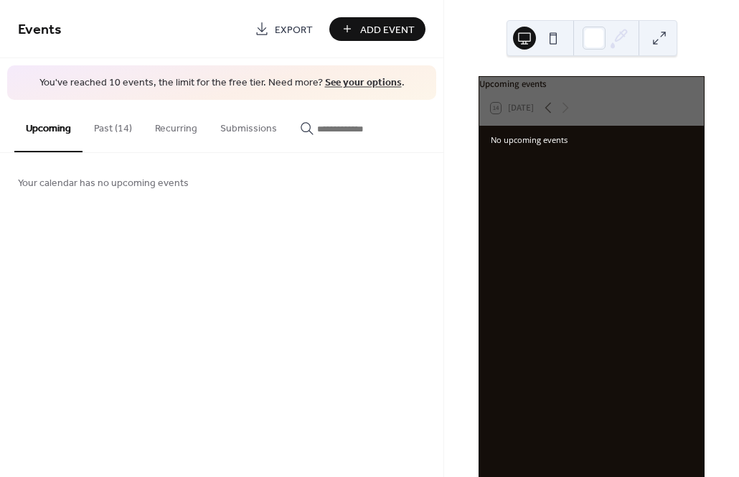
click at [127, 127] on button "Past (14)" at bounding box center [113, 125] width 61 height 51
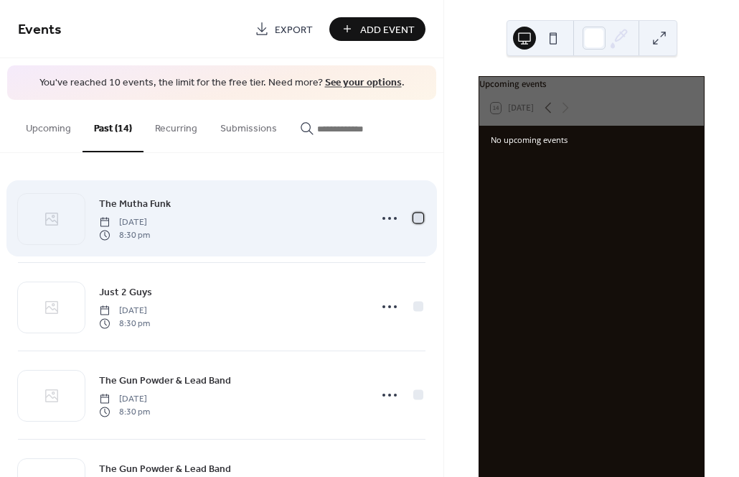
click at [416, 217] on div at bounding box center [418, 217] width 10 height 10
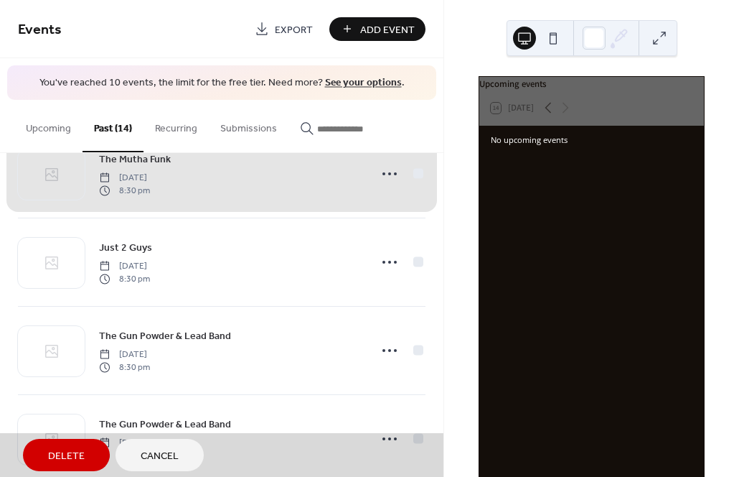
scroll to position [48, 0]
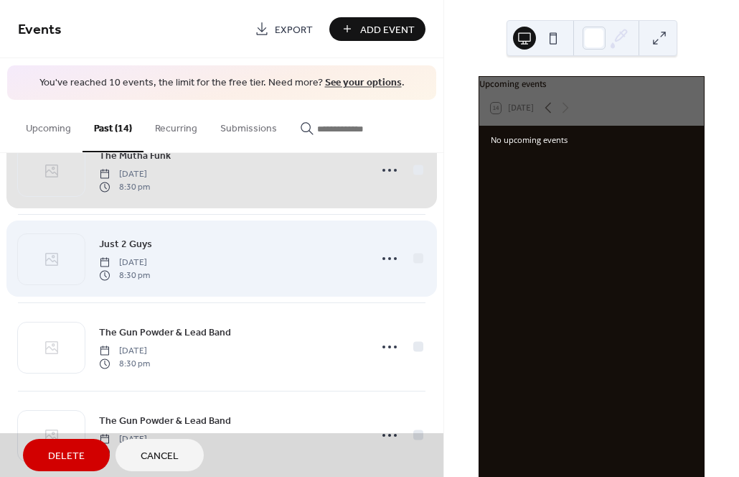
click at [413, 253] on span "Just 2 Guys Saturday, May 11, 2024 8:30 pm" at bounding box center [222, 259] width 408 height 88
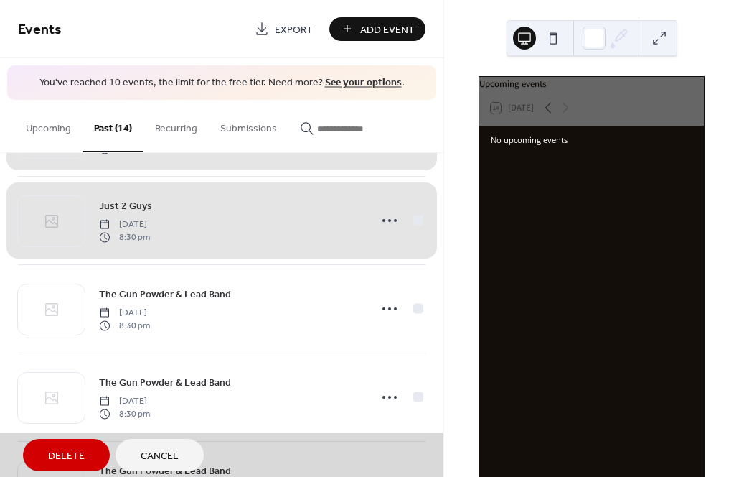
scroll to position [90, 0]
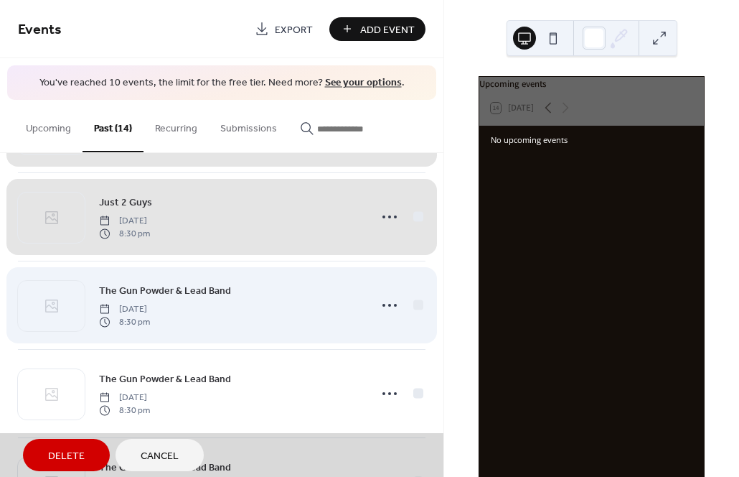
click at [417, 302] on span "The Gun Powder & Lead Band Friday, May 10, 2024 8:30 pm" at bounding box center [222, 305] width 408 height 88
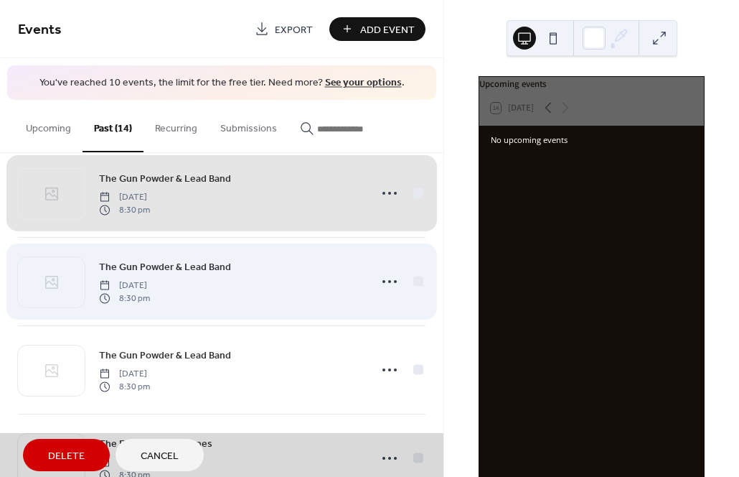
scroll to position [205, 0]
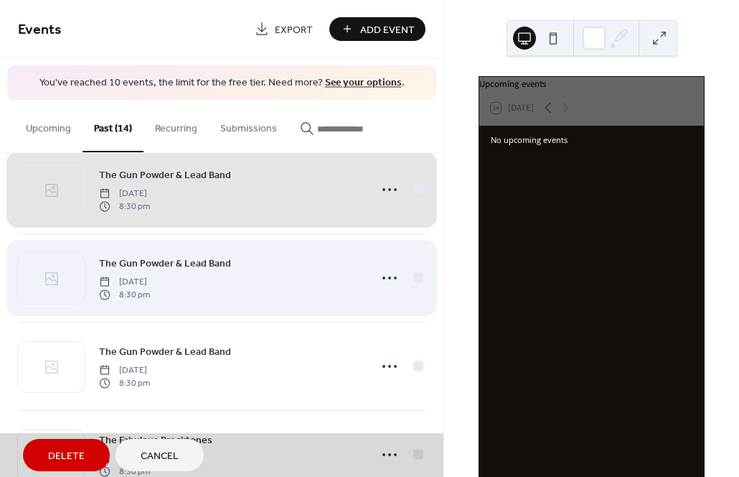
click at [414, 277] on span "The Gun Powder & Lead Band Friday, May 10, 2024 8:30 pm" at bounding box center [222, 278] width 408 height 88
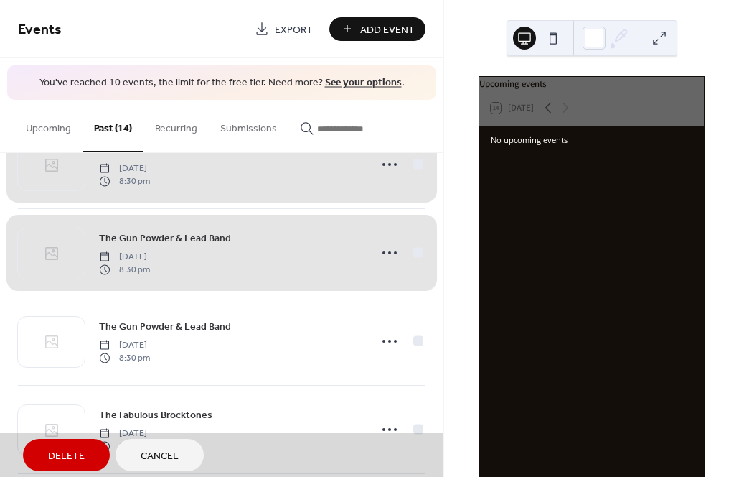
scroll to position [240, 0]
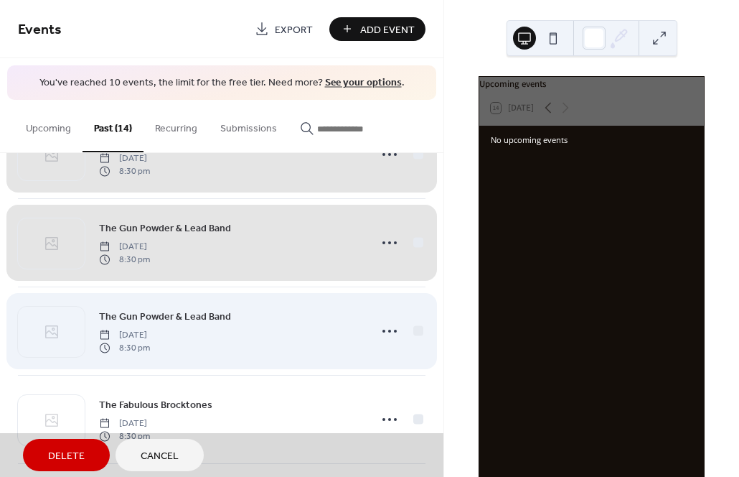
click at [416, 329] on span "The Gun Powder & Lead Band Friday, May 10, 2024 8:30 pm" at bounding box center [222, 331] width 408 height 88
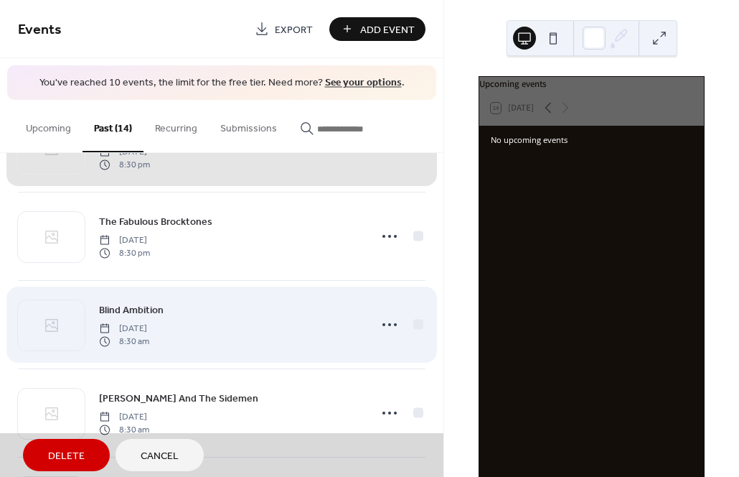
scroll to position [428, 0]
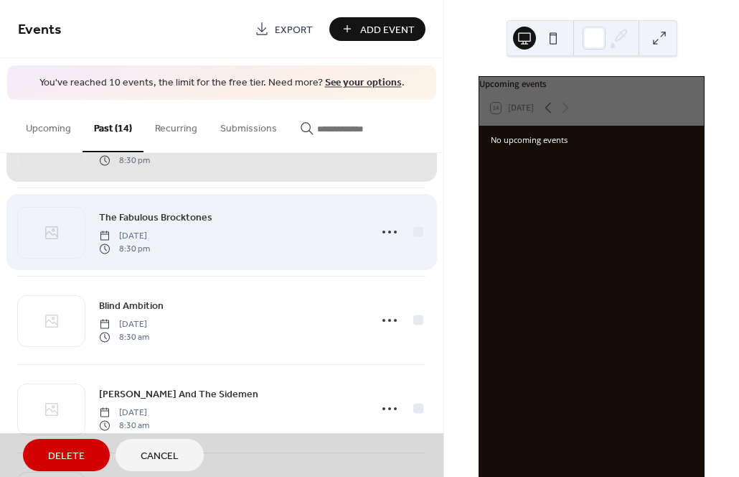
click at [415, 230] on span "The Fabulous Brocktones Saturday, May 4, 2024 8:30 pm" at bounding box center [222, 232] width 408 height 88
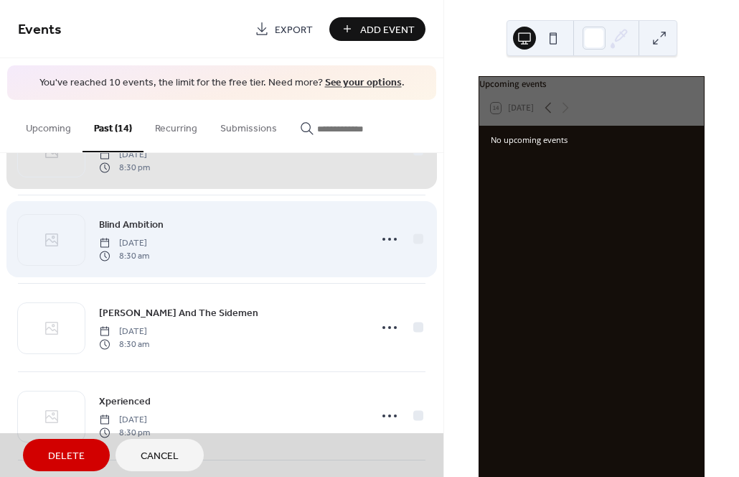
scroll to position [507, 0]
click at [415, 240] on span "Blind Ambition Friday, April 26, 2024 8:30 am" at bounding box center [222, 241] width 408 height 88
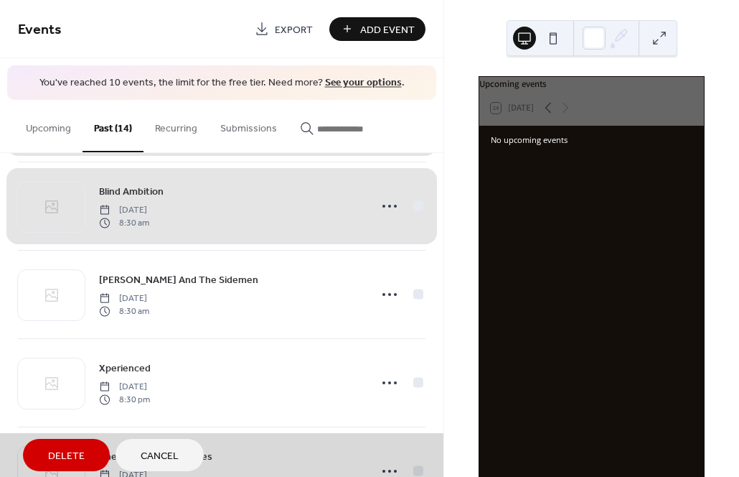
scroll to position [549, 0]
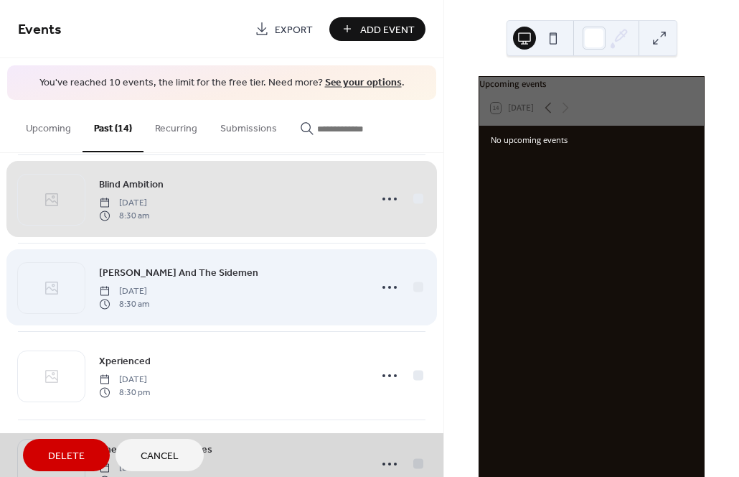
click at [409, 288] on span "Bobby Hickman And The Sidemen Friday, April 19, 2024 8:30 am" at bounding box center [222, 287] width 408 height 88
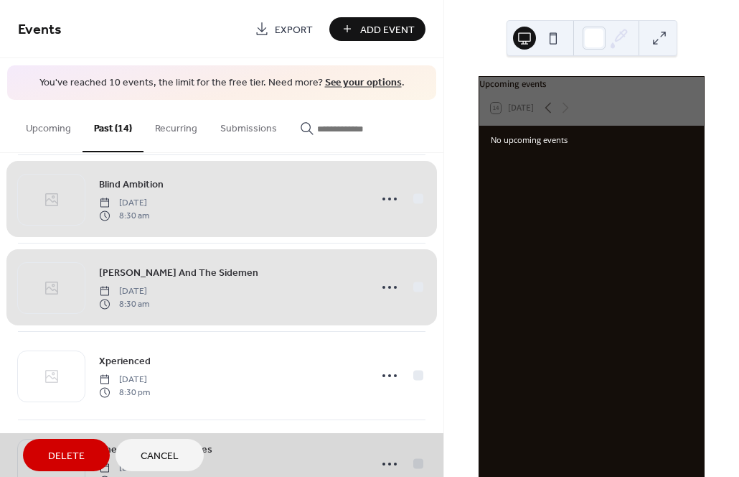
click at [42, 458] on button "Delete" at bounding box center [66, 455] width 87 height 32
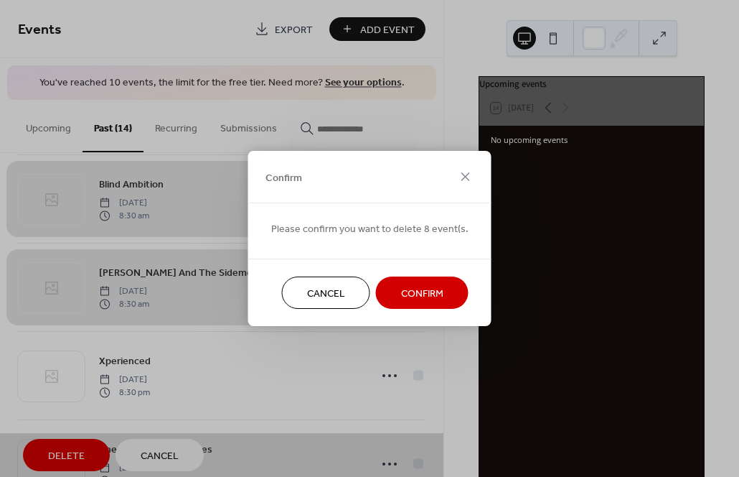
click at [413, 297] on span "Confirm" at bounding box center [422, 293] width 42 height 15
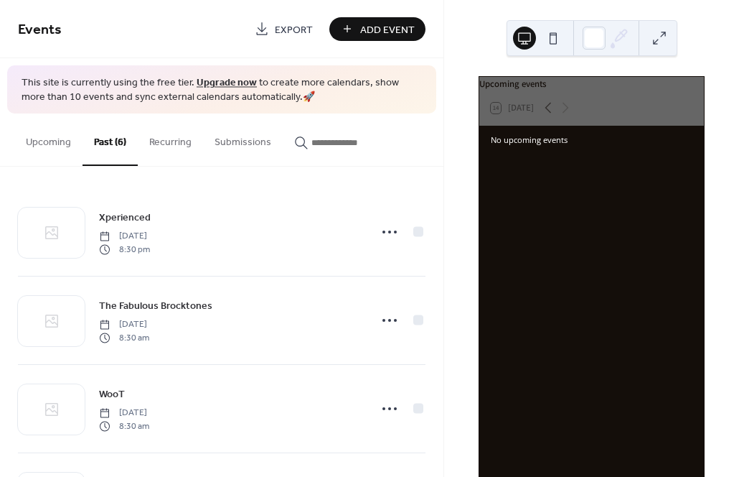
scroll to position [0, 0]
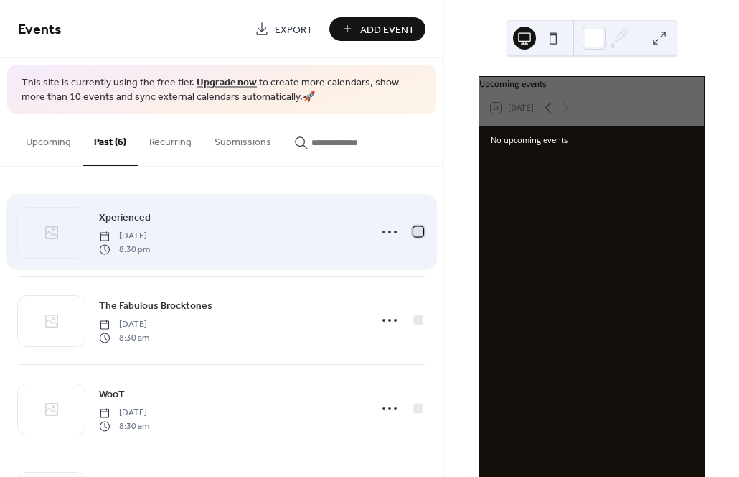
click at [416, 230] on div at bounding box center [418, 232] width 10 height 10
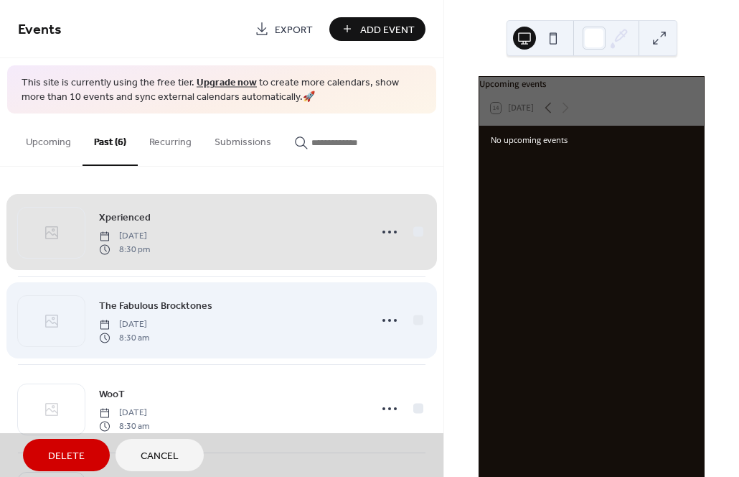
click at [414, 317] on span "The Fabulous Brocktones Friday, April 12, 2024 8:30 am" at bounding box center [222, 320] width 408 height 88
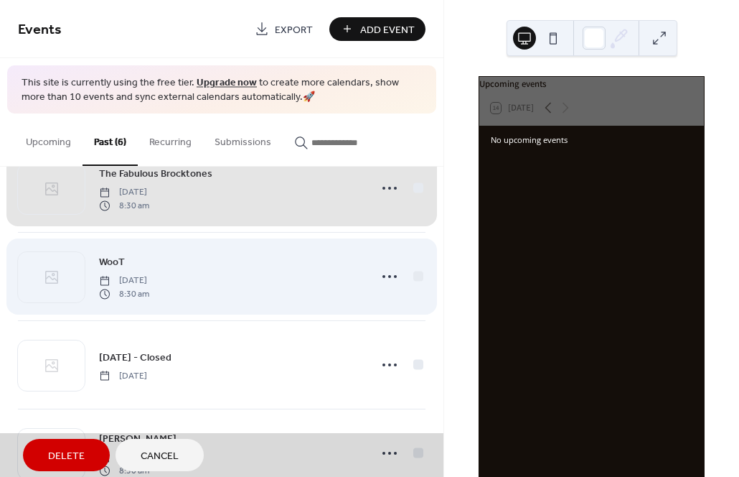
scroll to position [154, 0]
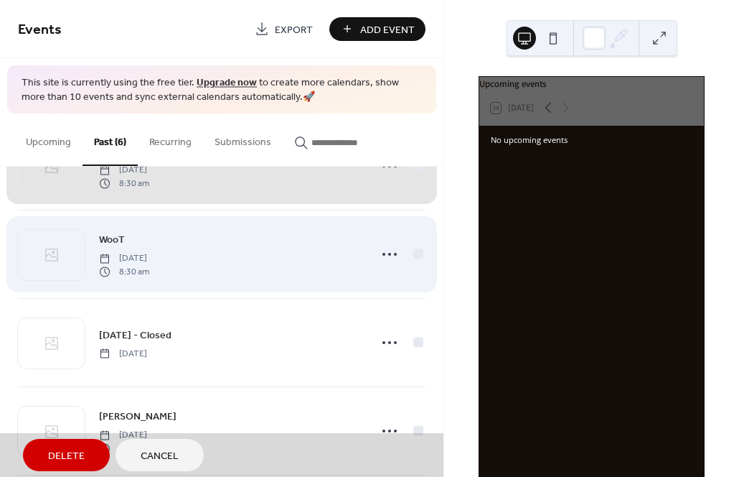
click at [416, 256] on span "WooT Friday, April 5, 2024 8:30 am" at bounding box center [222, 254] width 408 height 88
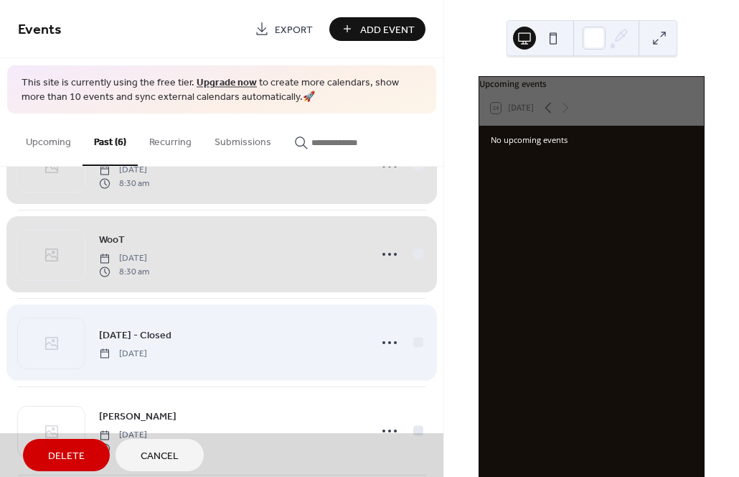
click at [415, 339] on span "EASTER - Closed Sunday, March 31, 2024" at bounding box center [222, 343] width 408 height 88
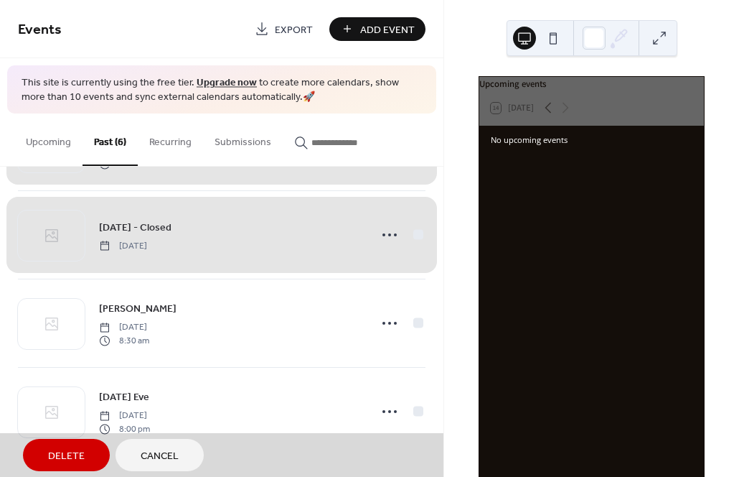
scroll to position [261, 0]
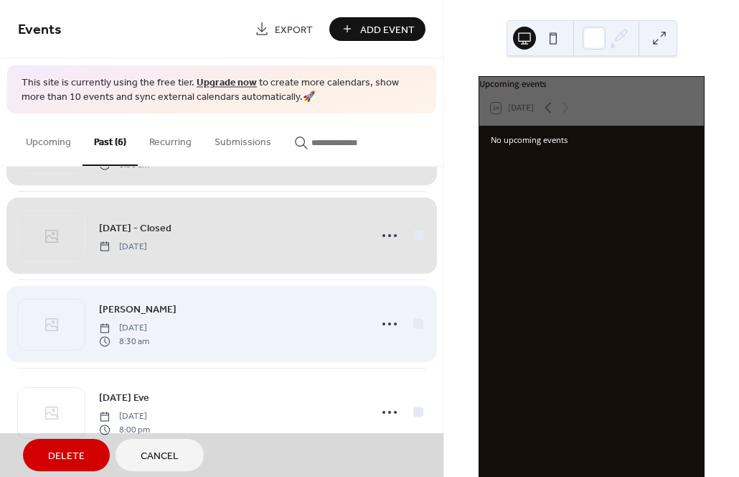
click at [409, 322] on span "Arson Dolly Saturday, March 30, 2024 8:30 am" at bounding box center [222, 324] width 408 height 88
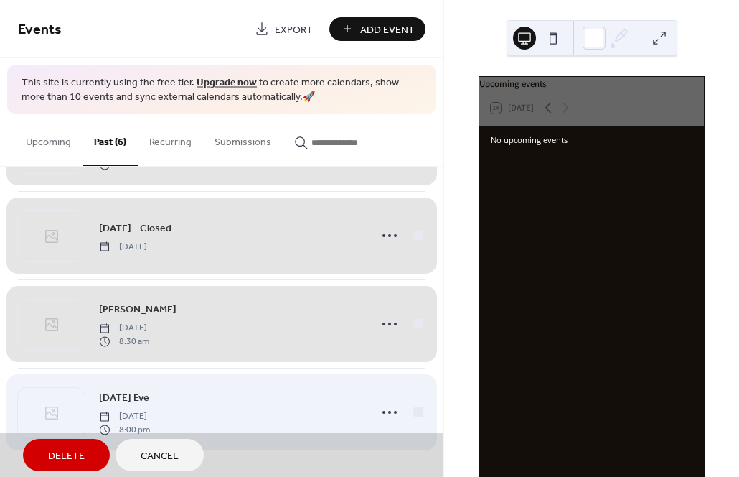
click at [416, 413] on span "Thanksgiving Eve Wednesday, November 25, 2015 8:00 pm" at bounding box center [222, 412] width 408 height 88
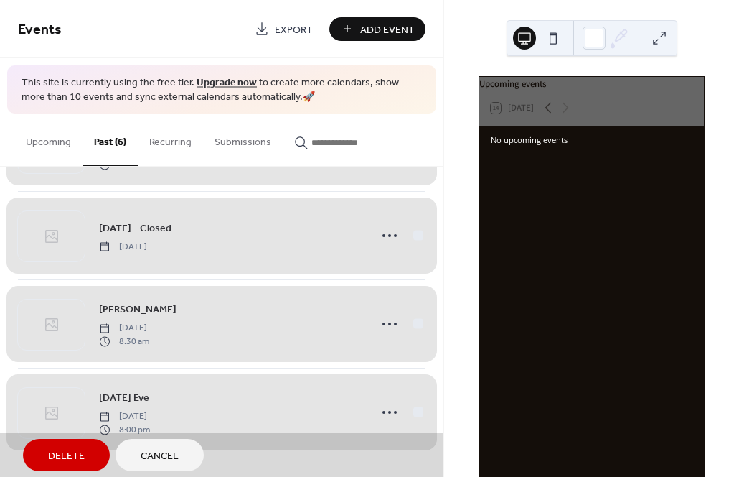
click at [68, 446] on button "Delete" at bounding box center [66, 455] width 87 height 32
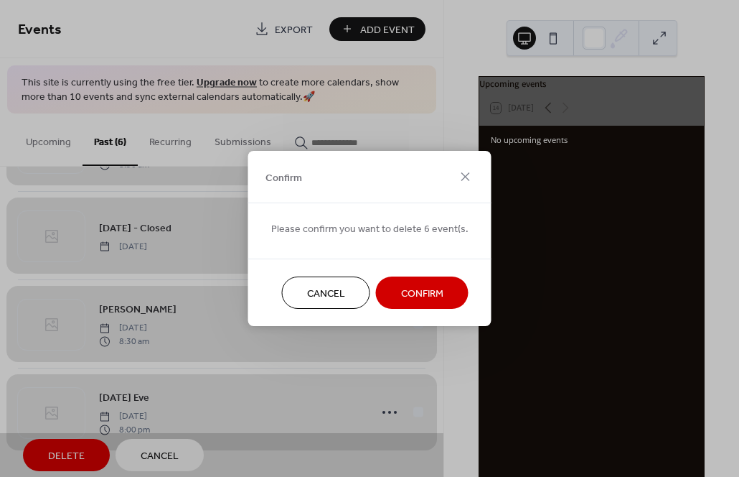
click at [401, 291] on span "Confirm" at bounding box center [422, 293] width 42 height 15
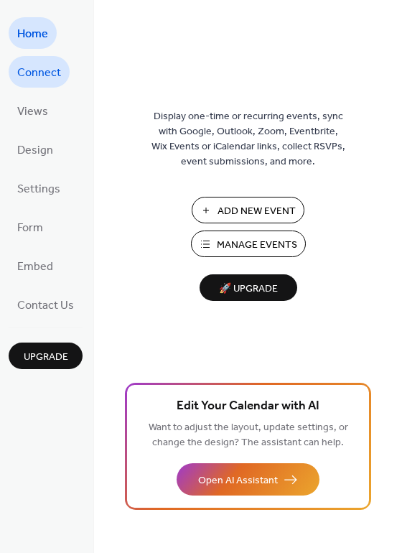
click at [47, 80] on span "Connect" at bounding box center [39, 73] width 44 height 23
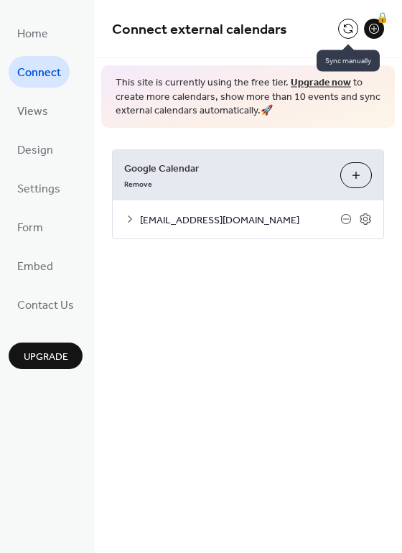
click at [343, 29] on button at bounding box center [348, 29] width 20 height 20
click at [356, 170] on button "Choose Calendars" at bounding box center [356, 175] width 32 height 26
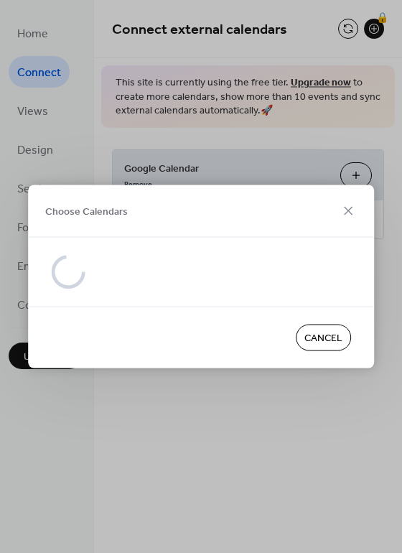
click at [355, 173] on div "Choose Calendars Cancel" at bounding box center [201, 276] width 402 height 553
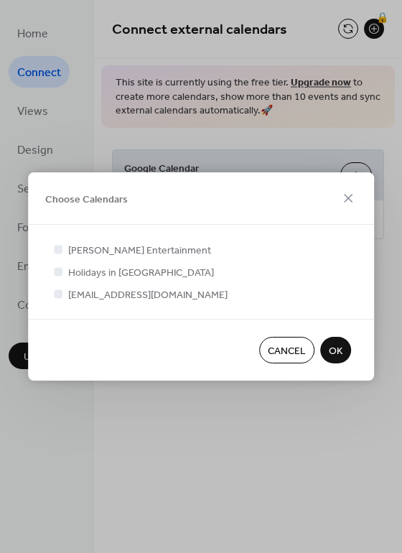
click at [127, 248] on span "[PERSON_NAME] Entertainment" at bounding box center [139, 250] width 143 height 15
click at [60, 248] on div at bounding box center [58, 249] width 9 height 9
click at [64, 294] on div at bounding box center [58, 293] width 14 height 14
click at [56, 249] on div at bounding box center [58, 249] width 9 height 9
click at [335, 351] on span "OK" at bounding box center [336, 351] width 14 height 15
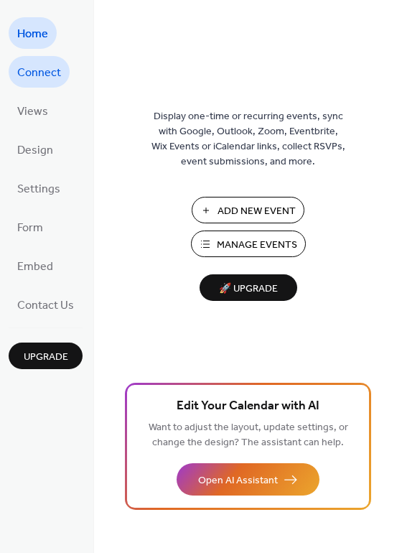
click at [55, 76] on span "Connect" at bounding box center [39, 73] width 44 height 23
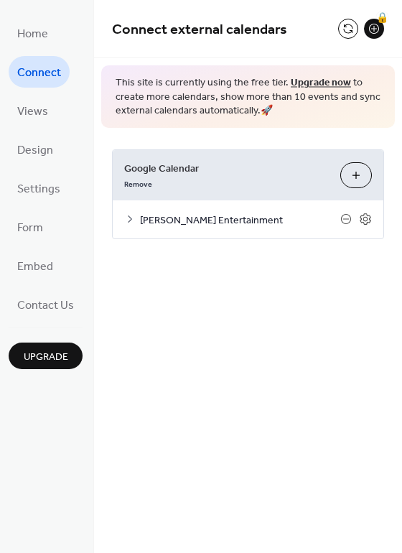
click at [345, 27] on button at bounding box center [348, 29] width 20 height 20
